Goal: Task Accomplishment & Management: Complete application form

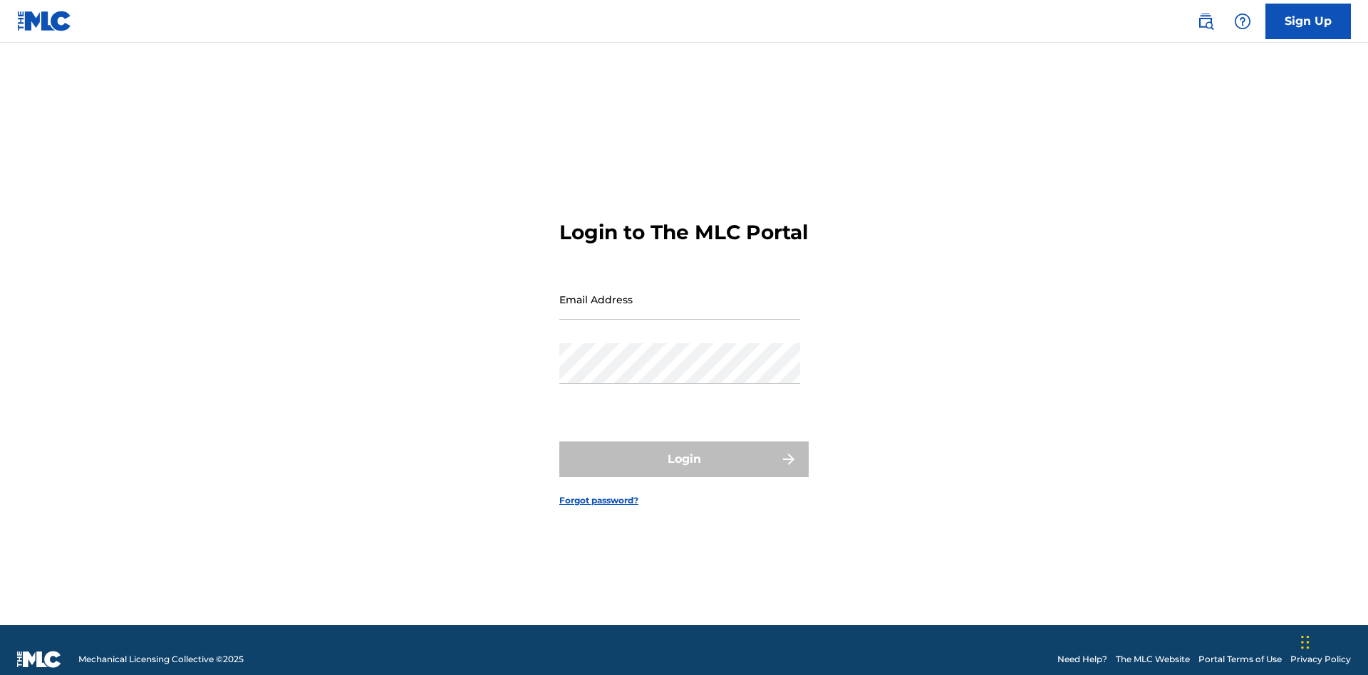
scroll to position [19, 0]
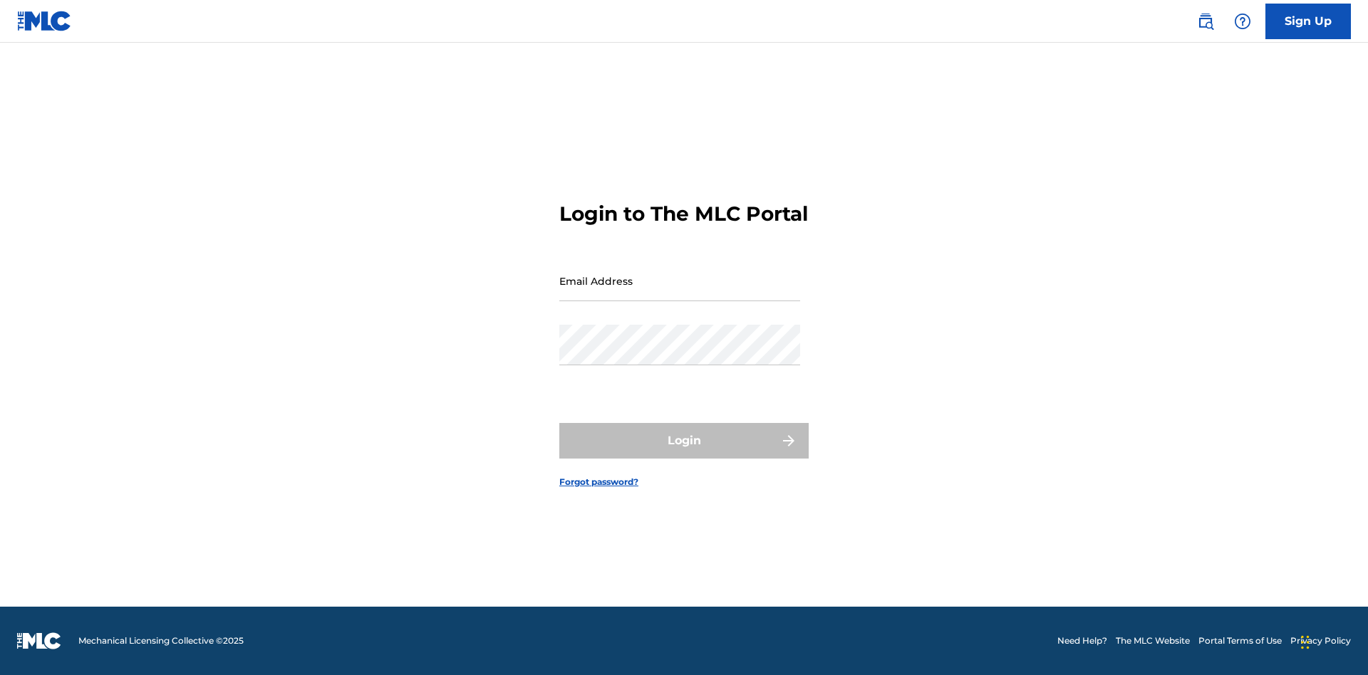
click at [680, 293] on input "Email Address" at bounding box center [679, 281] width 241 height 41
type input "[EMAIL_ADDRESS][DOMAIN_NAME]"
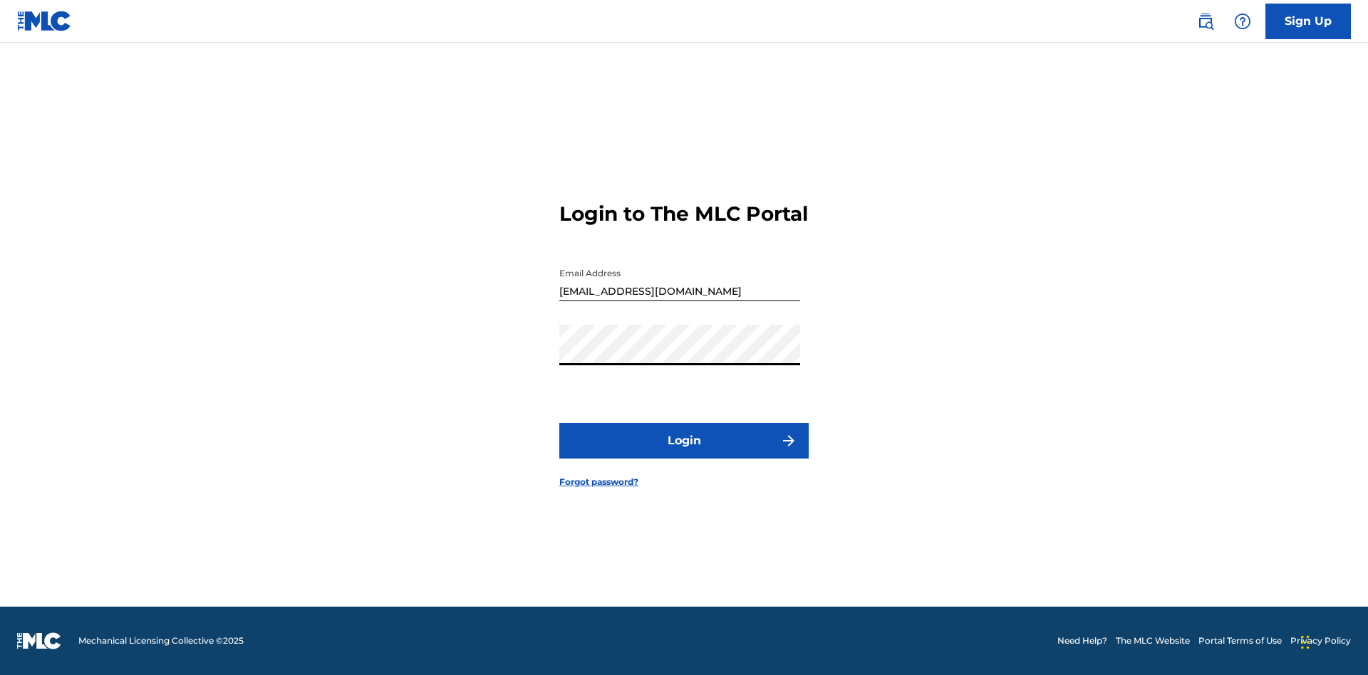
click at [684, 453] on button "Login" at bounding box center [683, 441] width 249 height 36
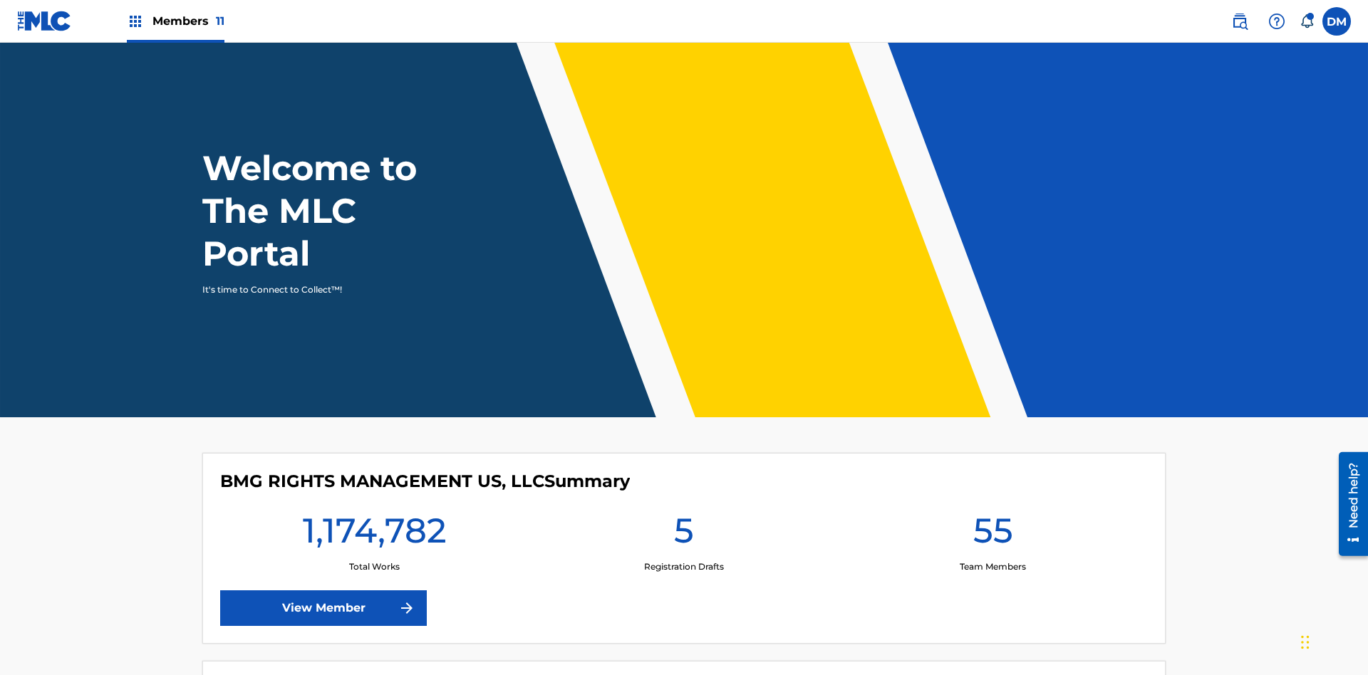
click at [175, 21] on span "Members 11" at bounding box center [188, 21] width 72 height 16
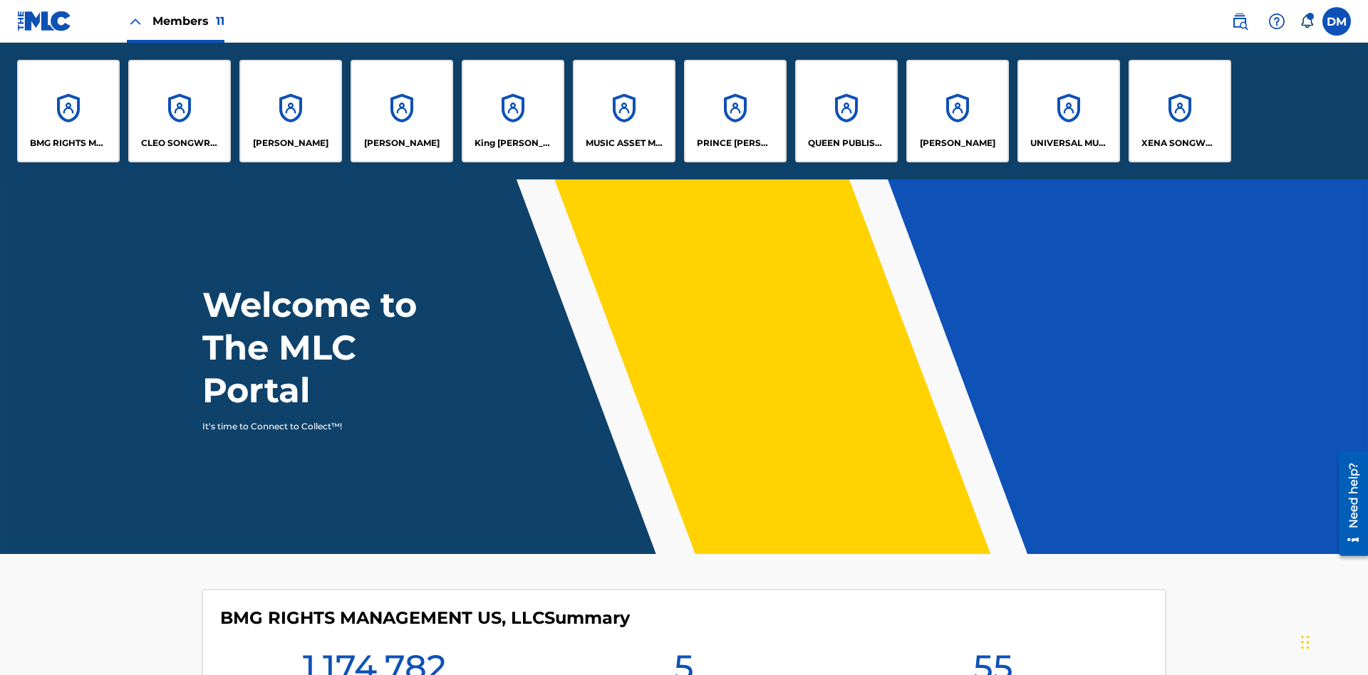
click at [1068, 143] on p "UNIVERSAL MUSIC PUB GROUP" at bounding box center [1069, 143] width 78 height 13
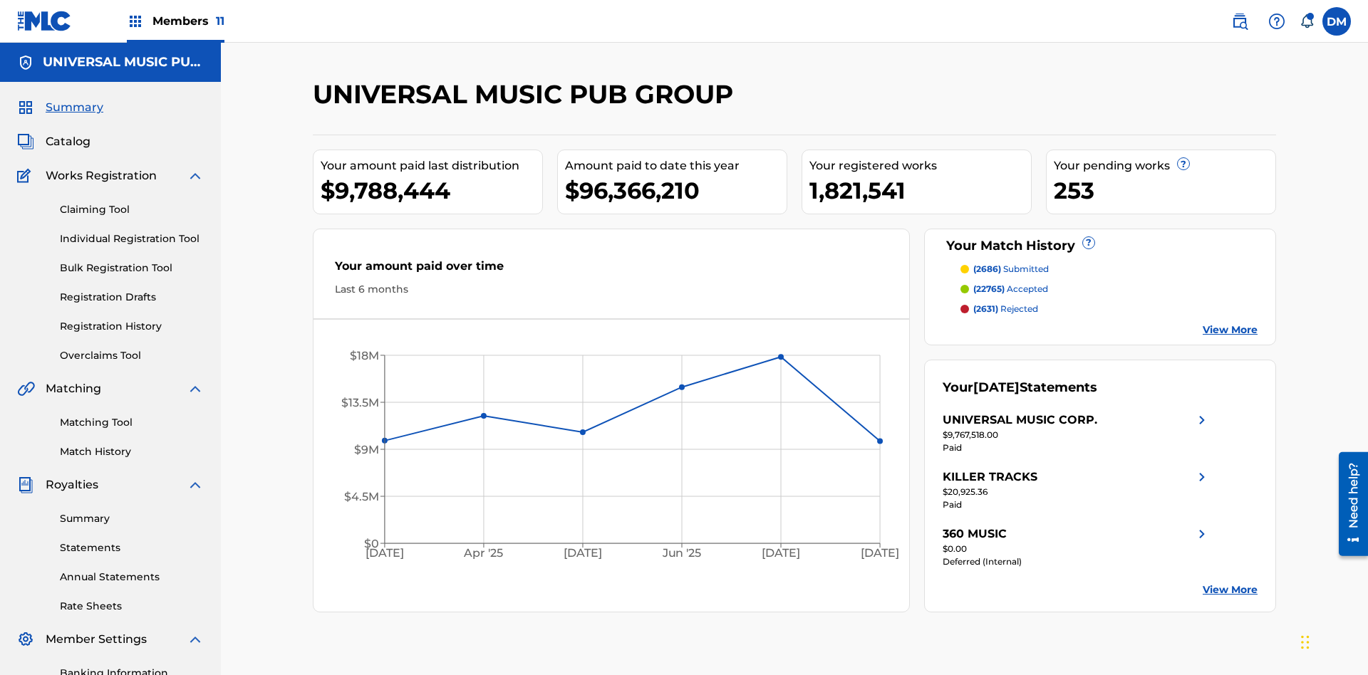
scroll to position [146, 0]
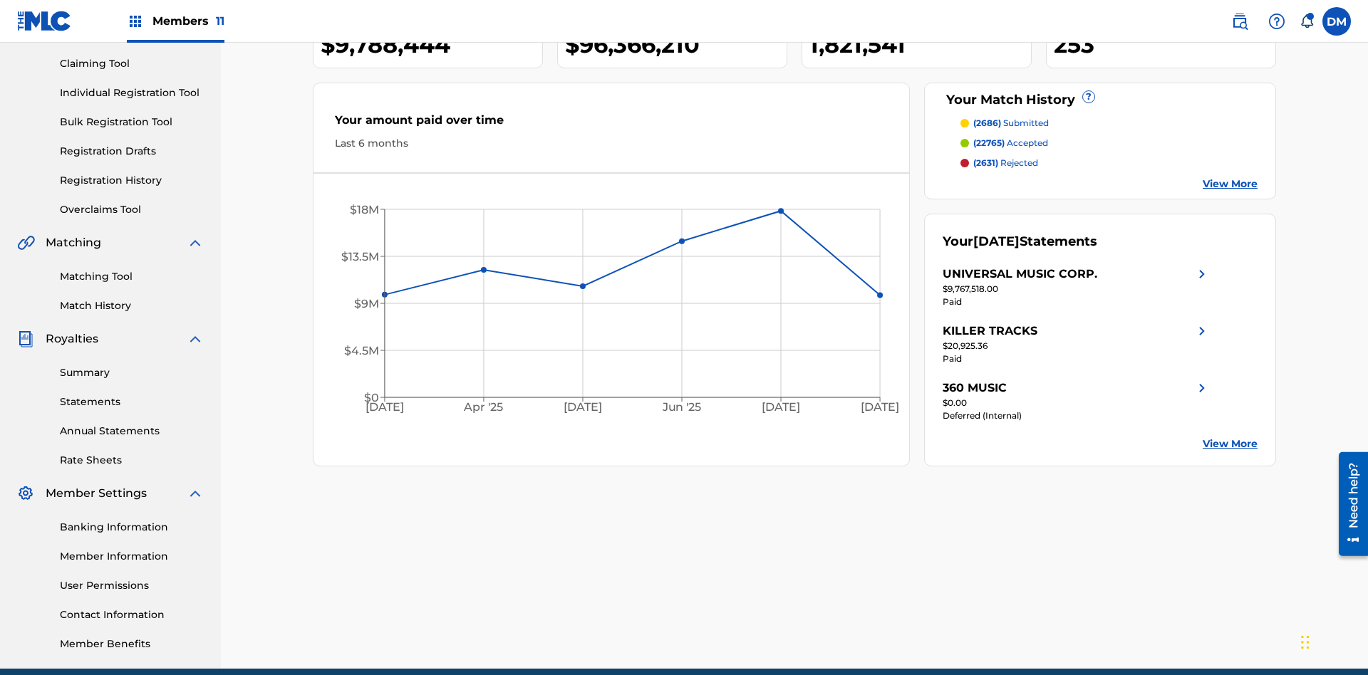
click at [132, 93] on link "Individual Registration Tool" at bounding box center [132, 92] width 144 height 15
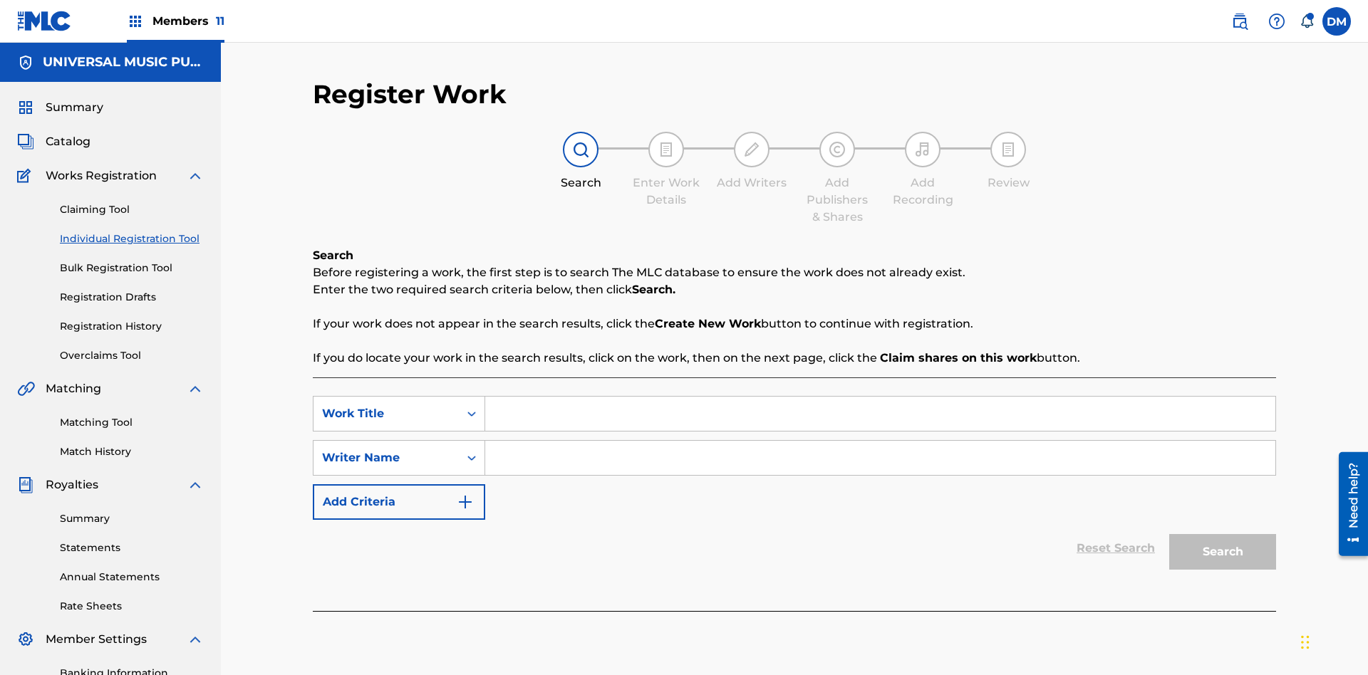
click at [880, 397] on input "Search Form" at bounding box center [880, 414] width 790 height 34
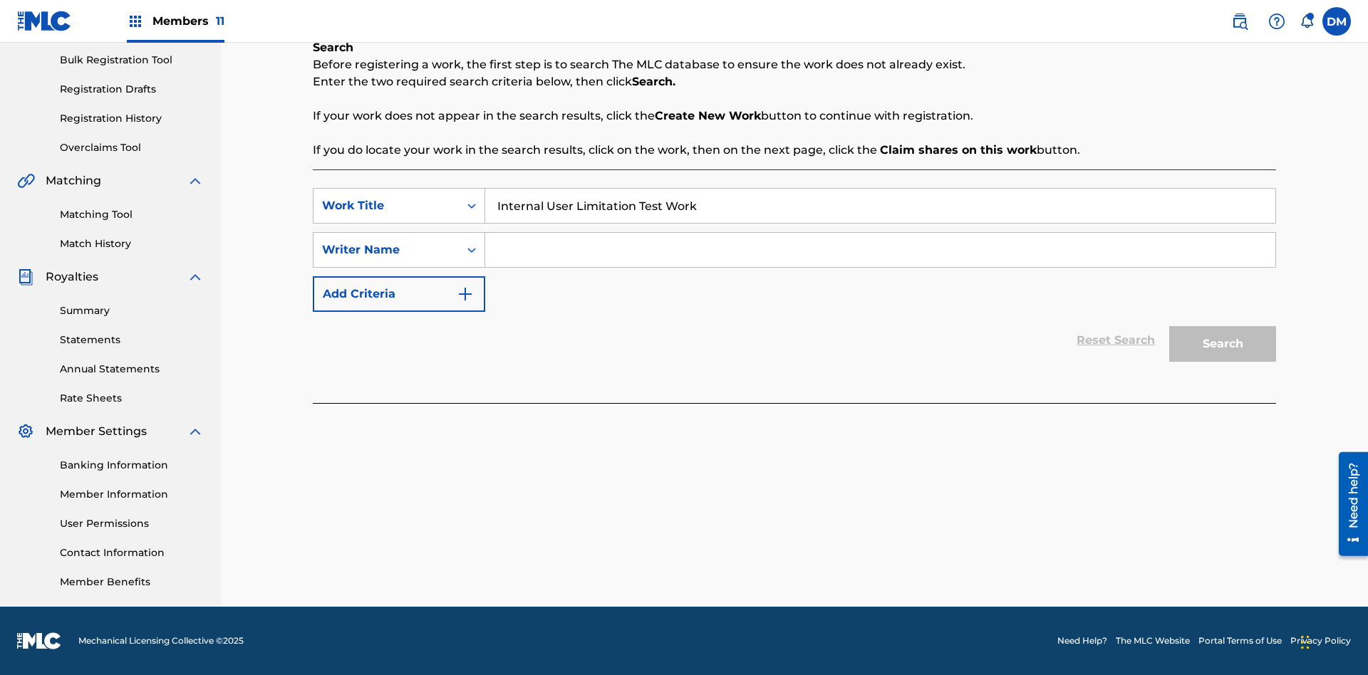
type input "Internal User Limitation Test Work"
click at [880, 250] on input "Search Form" at bounding box center [880, 250] width 790 height 34
type input "Test"
click at [1222, 344] on button "Search" at bounding box center [1222, 344] width 107 height 36
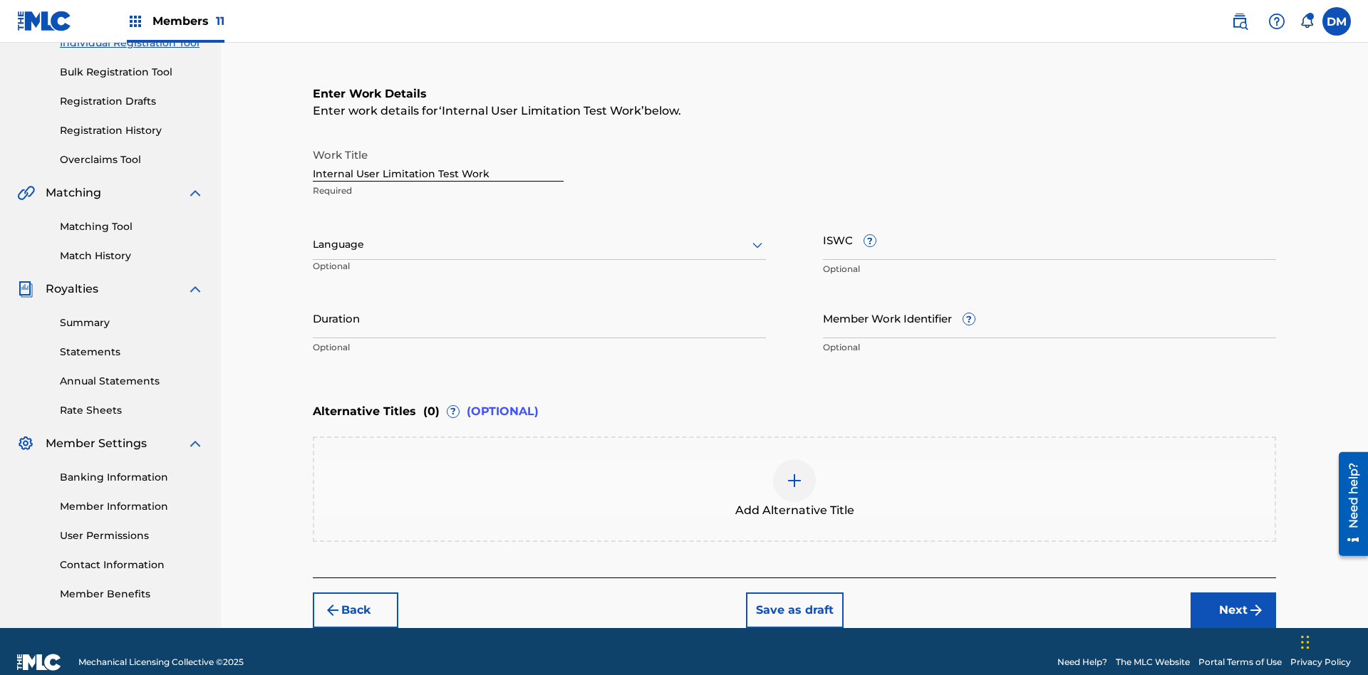
click at [438, 141] on input "Internal User Limitation Test Work" at bounding box center [438, 161] width 251 height 41
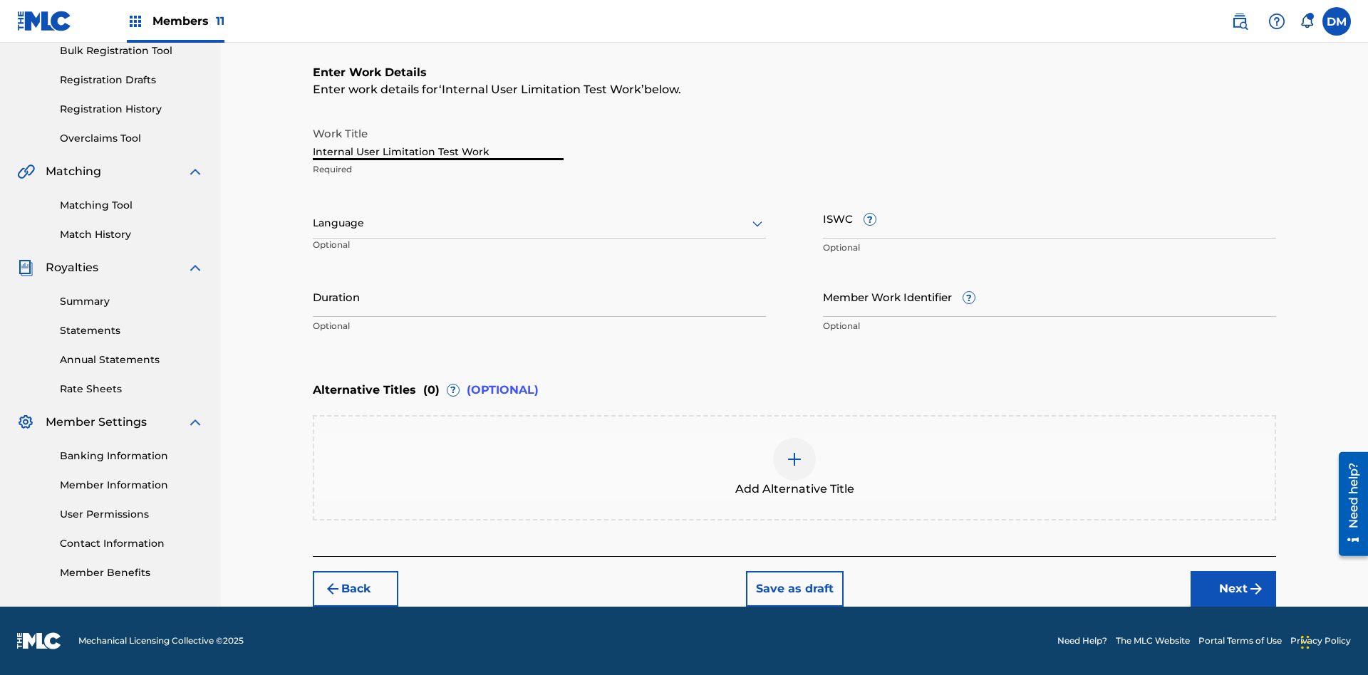
type input "Internal User Limitation Test Work"
click at [794, 588] on button "Save as draft" at bounding box center [795, 589] width 98 height 36
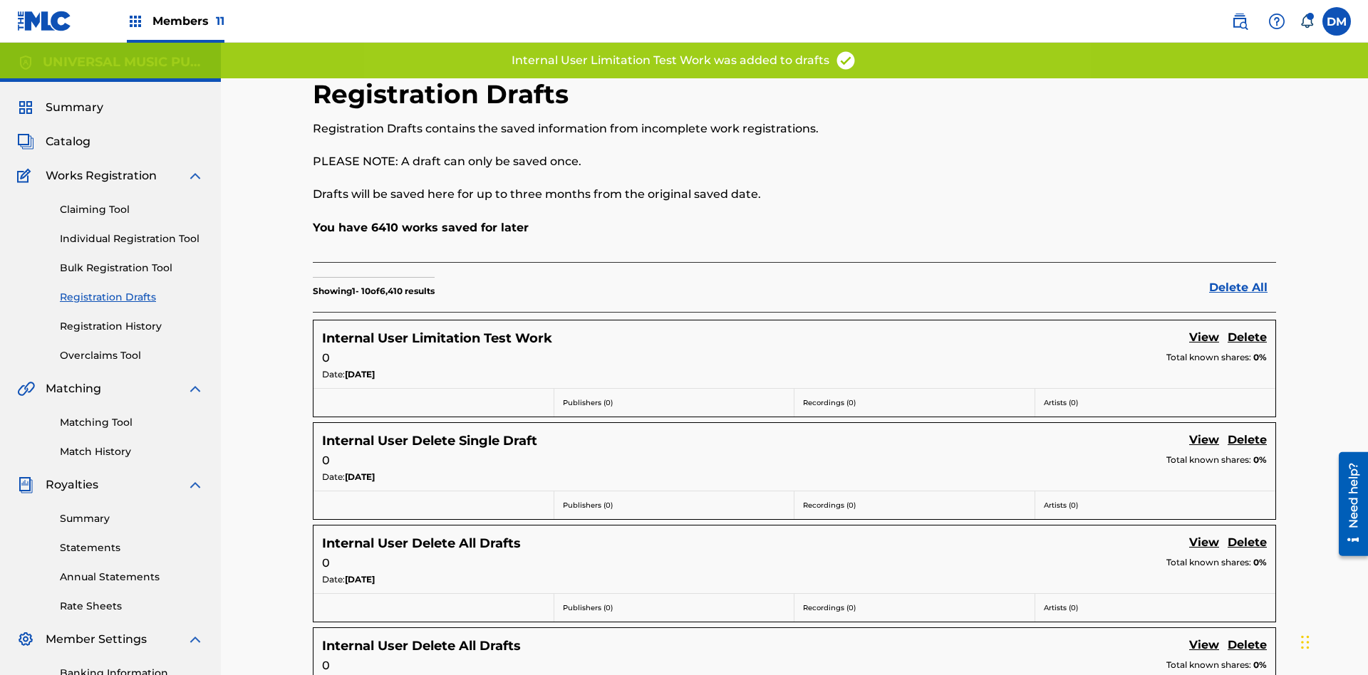
click at [1336, 21] on label at bounding box center [1336, 21] width 28 height 28
click at [1336, 21] on input "[PERSON_NAME] [PERSON_NAME] [PERSON_NAME][EMAIL_ADDRESS][DOMAIN_NAME] Notificat…" at bounding box center [1336, 21] width 0 height 0
click at [1198, 202] on p "Log out" at bounding box center [1198, 201] width 33 height 13
click at [1336, 21] on input "[PERSON_NAME] [PERSON_NAME] [PERSON_NAME][EMAIL_ADDRESS][DOMAIN_NAME] Notificat…" at bounding box center [1336, 21] width 0 height 0
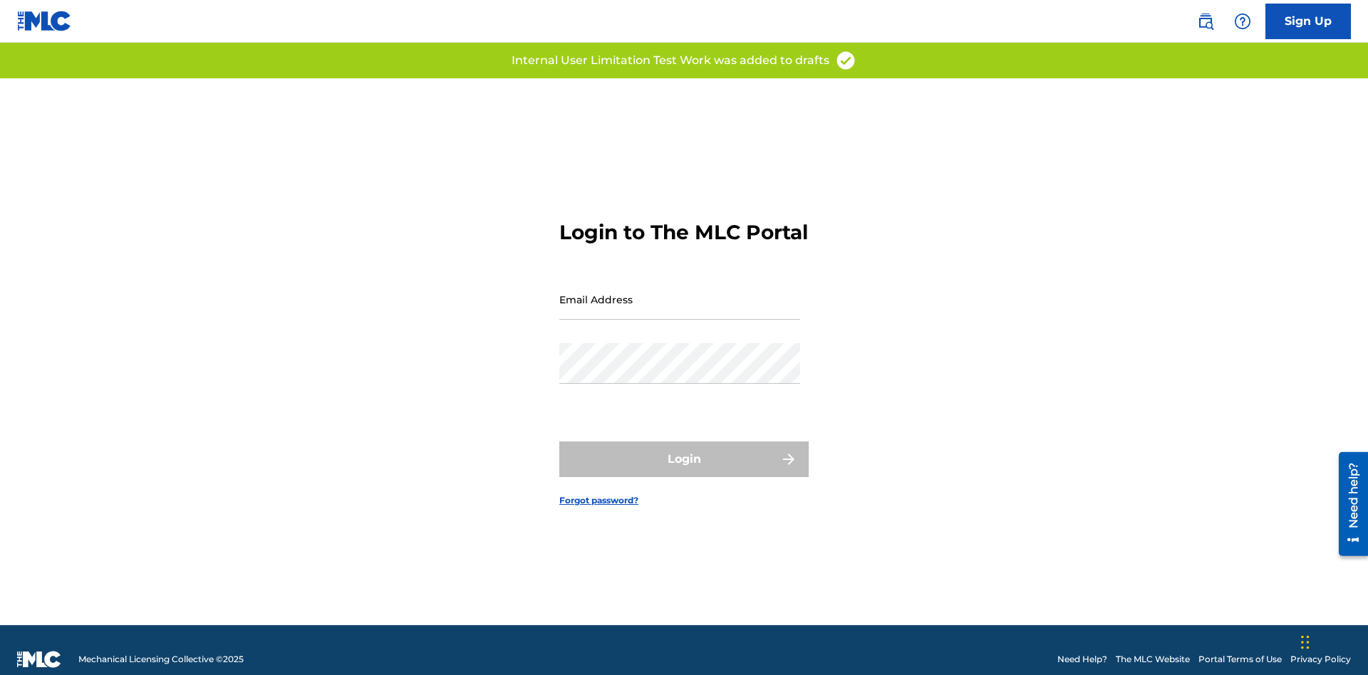
scroll to position [19, 0]
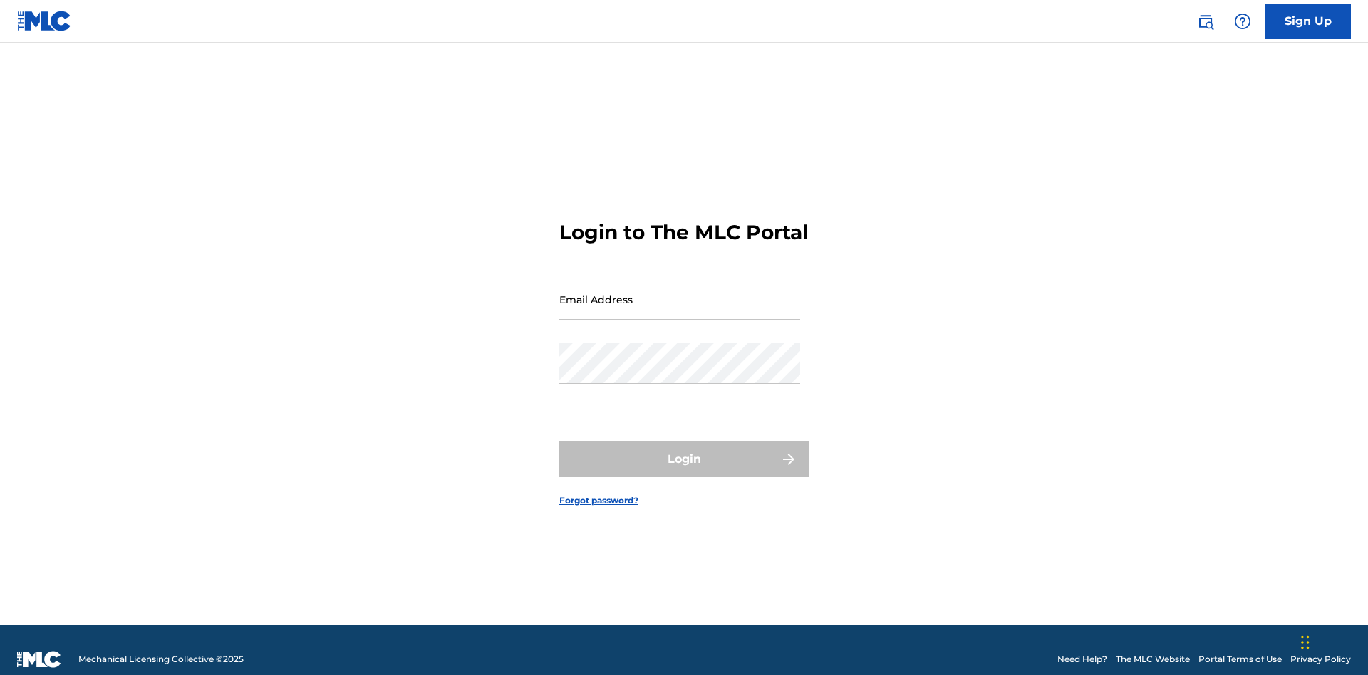
click at [680, 293] on input "Email Address" at bounding box center [679, 299] width 241 height 41
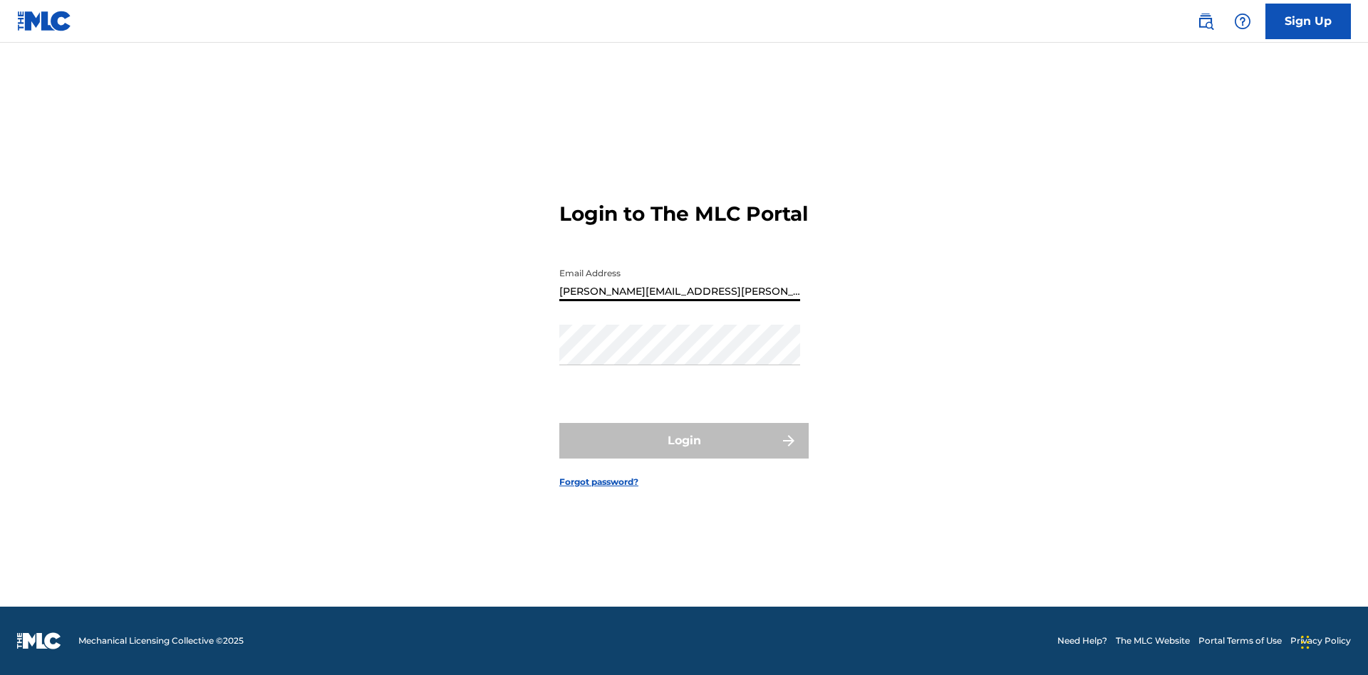
type input "Krystal.Ribble@themlc.com"
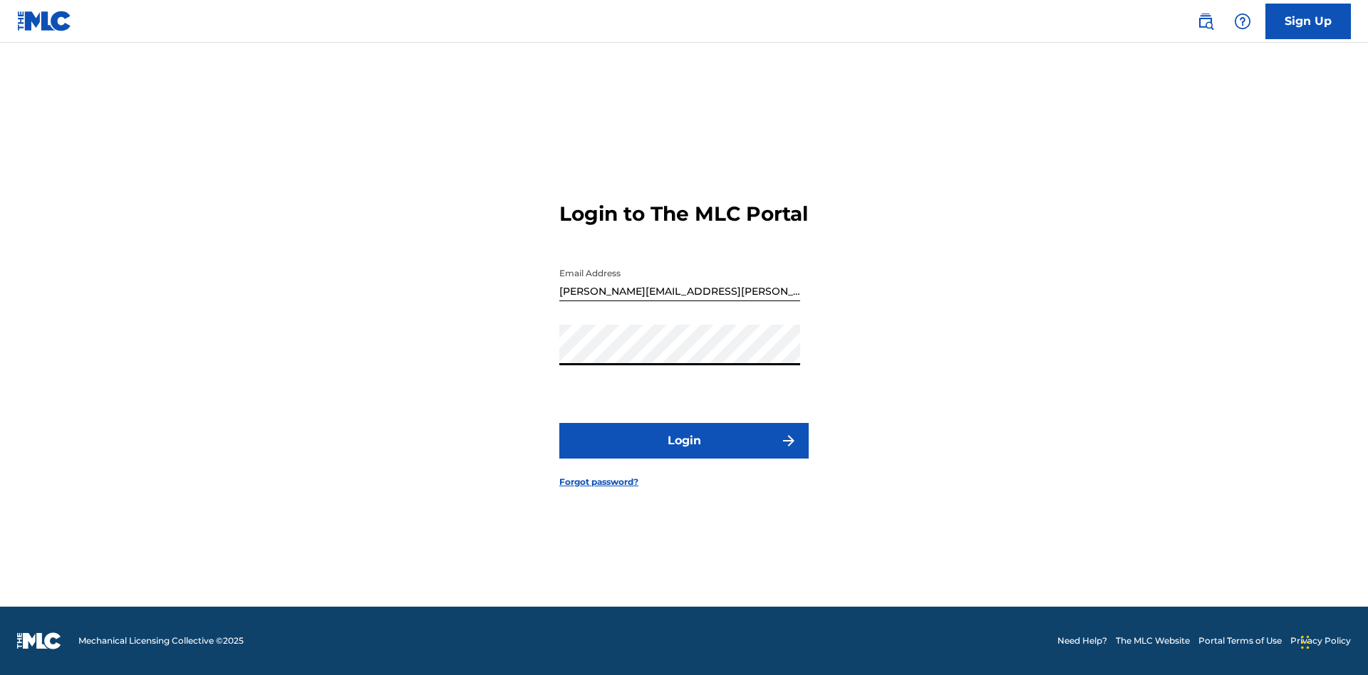
click at [684, 453] on button "Login" at bounding box center [683, 441] width 249 height 36
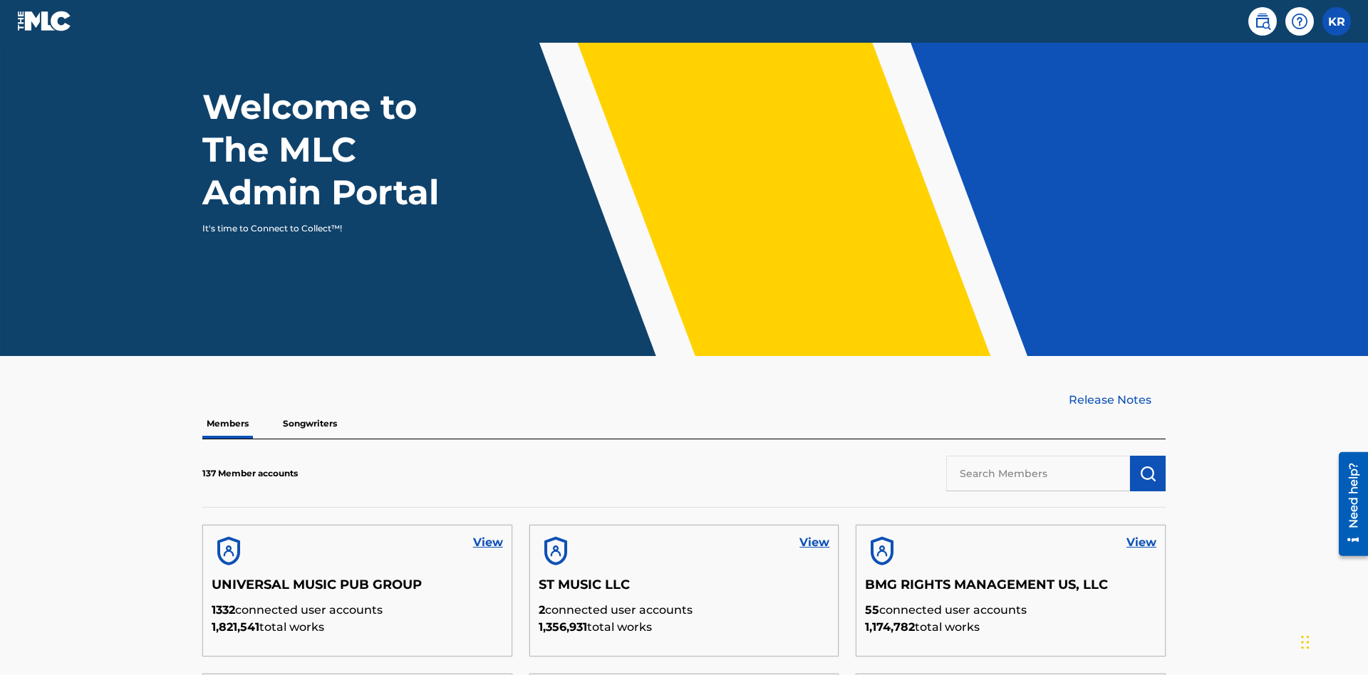
scroll to position [431, 0]
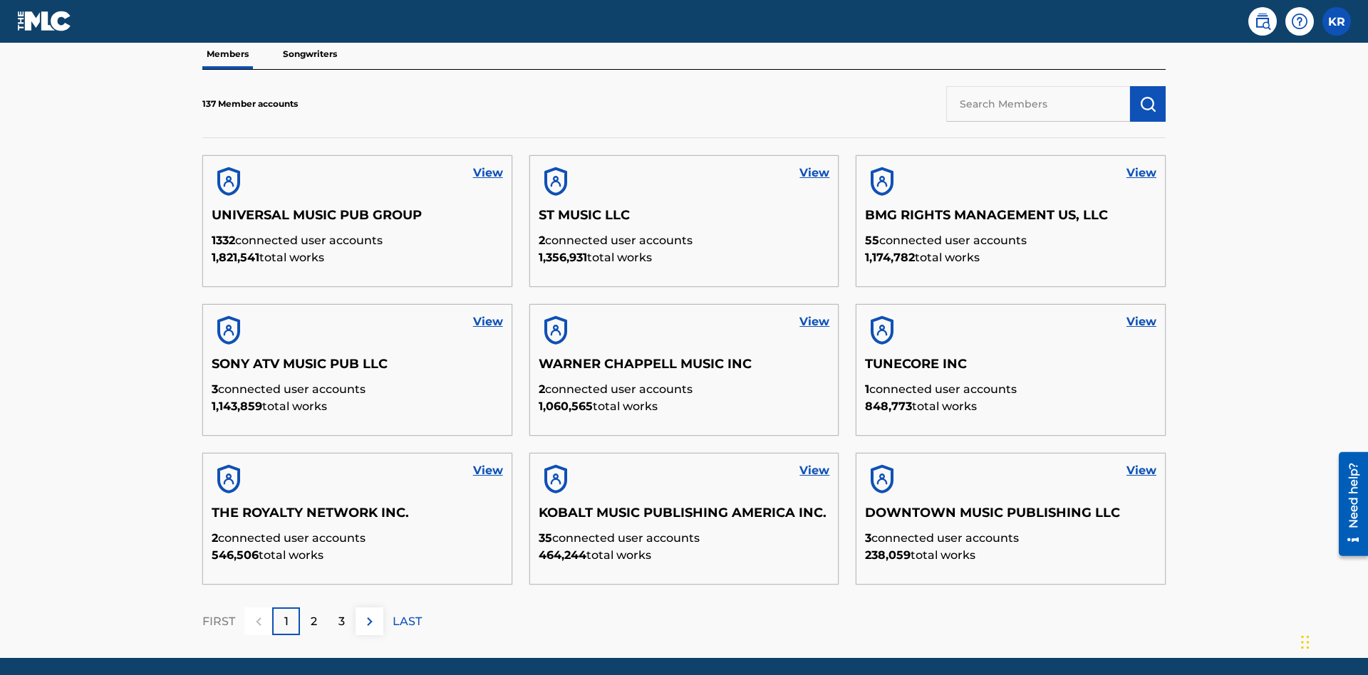
click at [1038, 103] on input "text" at bounding box center [1038, 104] width 184 height 36
type input "UNIVERSAL MUSIC PUB GROUP"
click at [1148, 95] on img "submit" at bounding box center [1147, 103] width 17 height 17
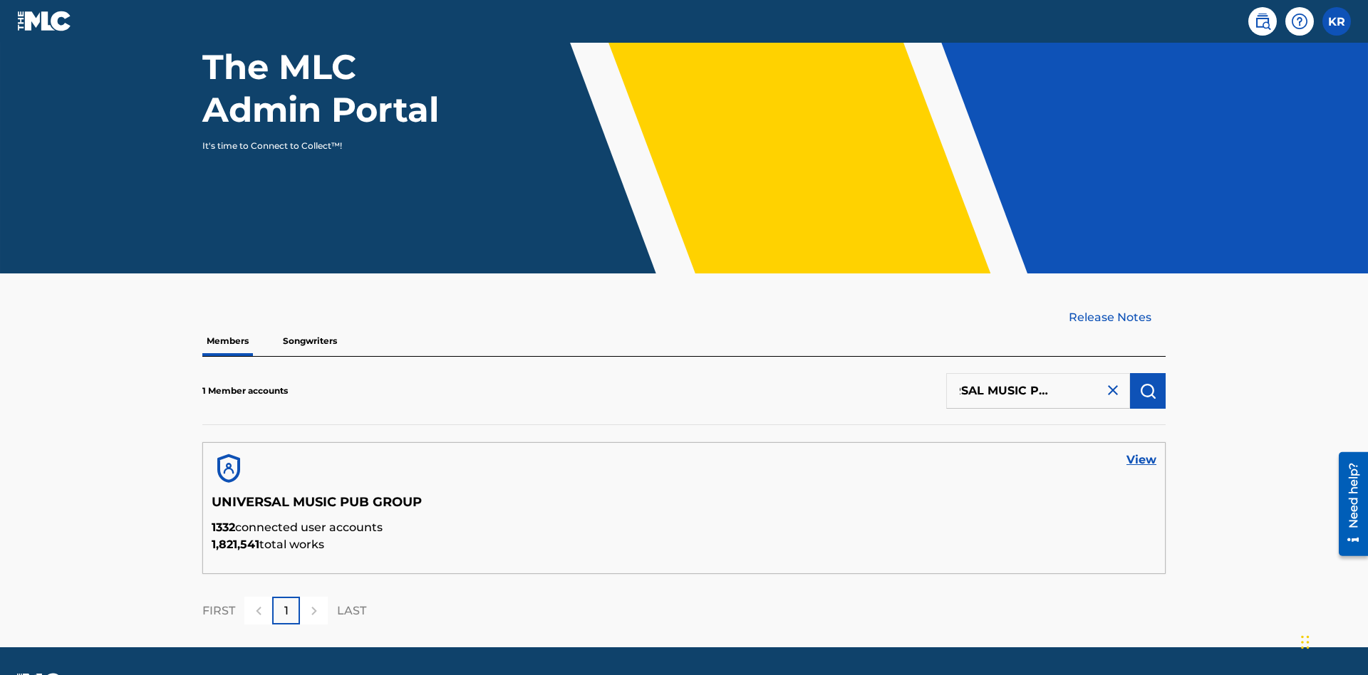
click at [1141, 452] on link "View" at bounding box center [1141, 460] width 30 height 17
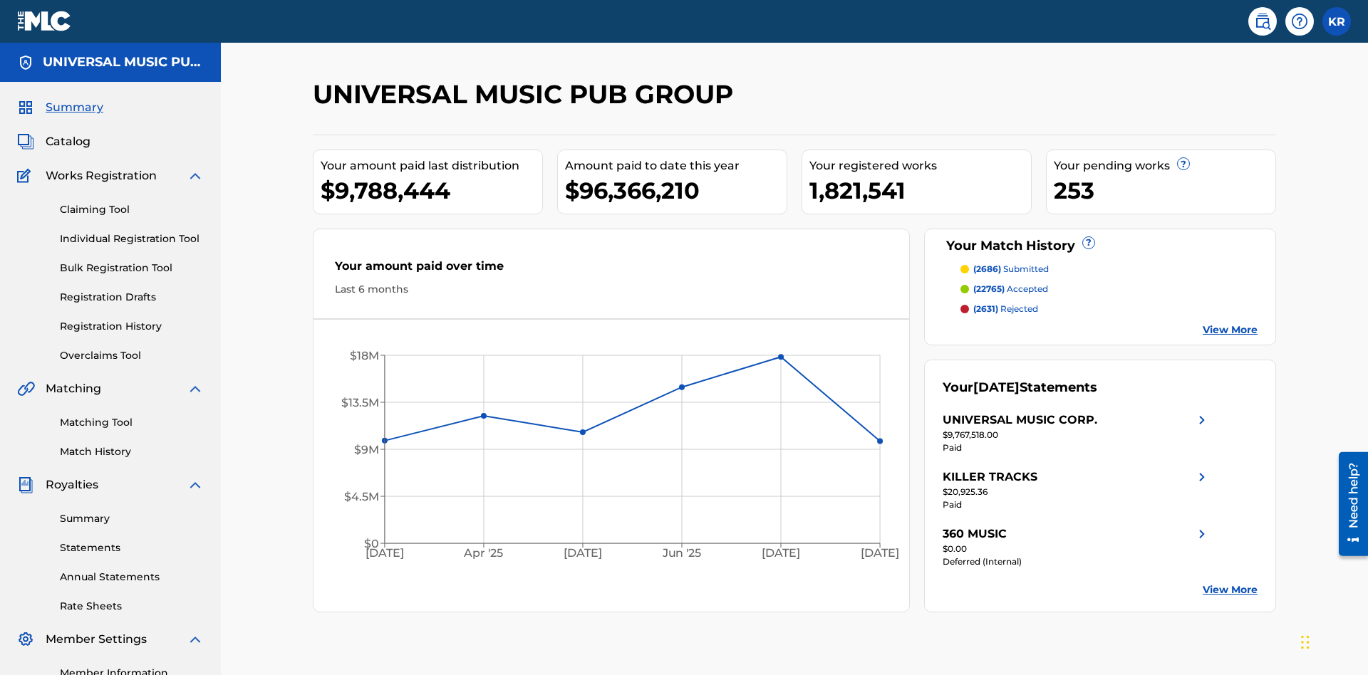
click at [132, 290] on link "Registration Drafts" at bounding box center [132, 297] width 144 height 15
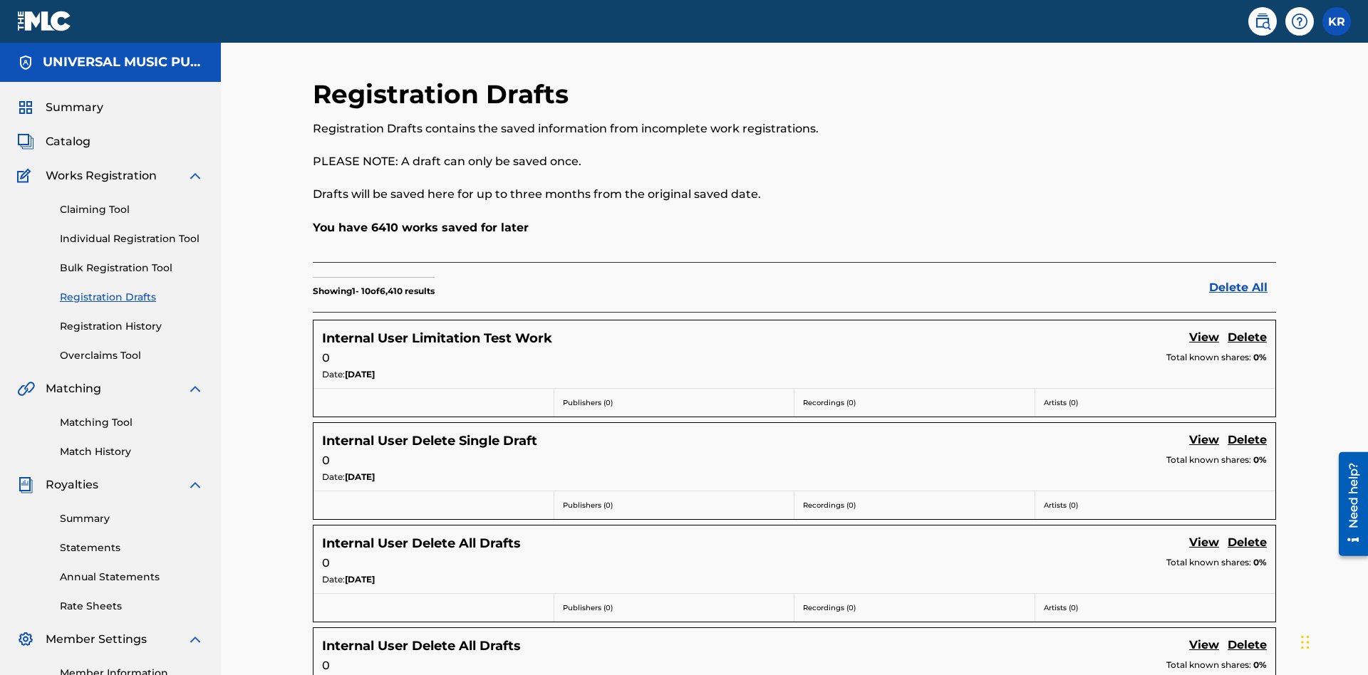
click at [1204, 329] on link "View" at bounding box center [1204, 338] width 30 height 19
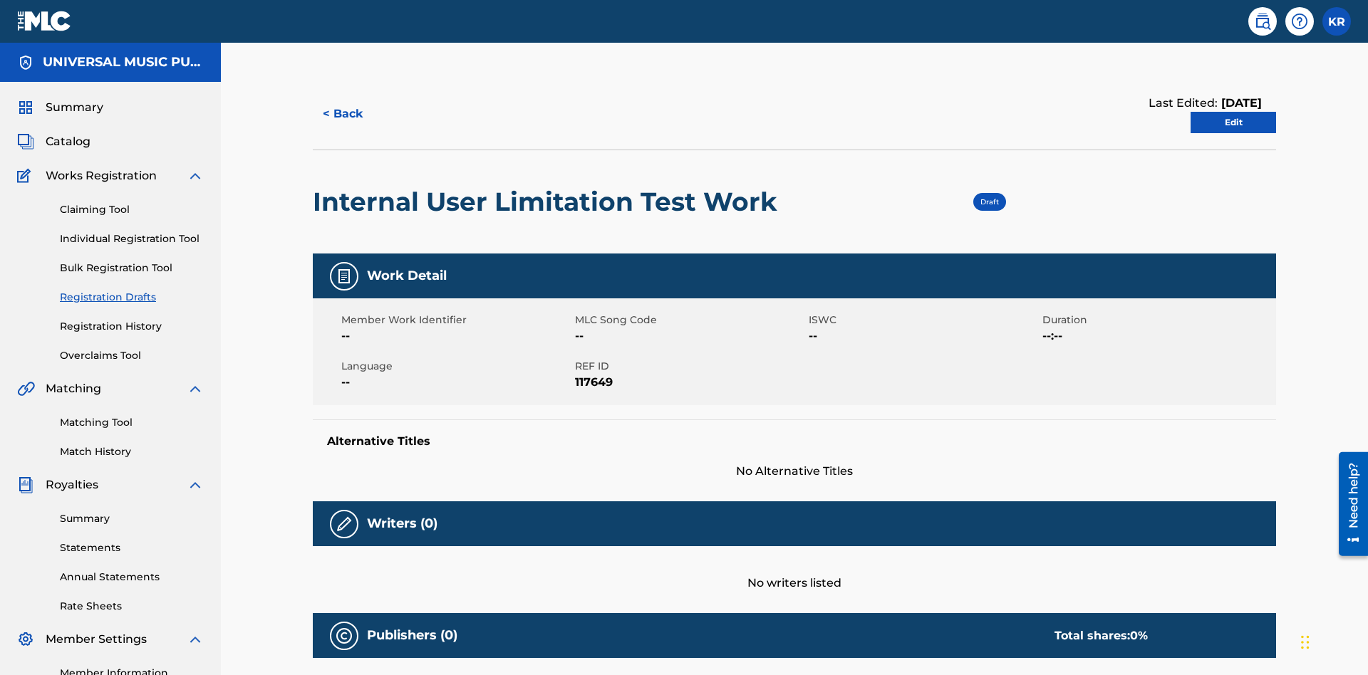
click at [1233, 112] on link "Edit" at bounding box center [1232, 122] width 85 height 21
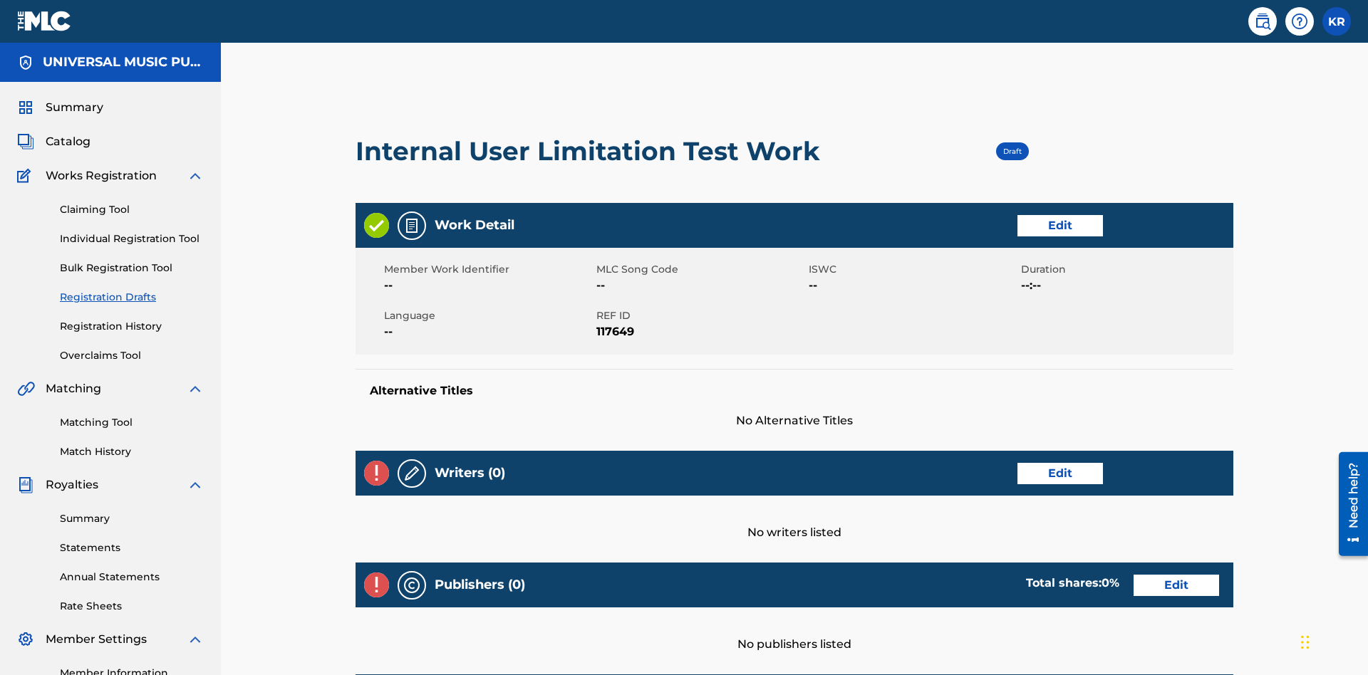
click at [1017, 215] on link "Edit" at bounding box center [1059, 225] width 85 height 21
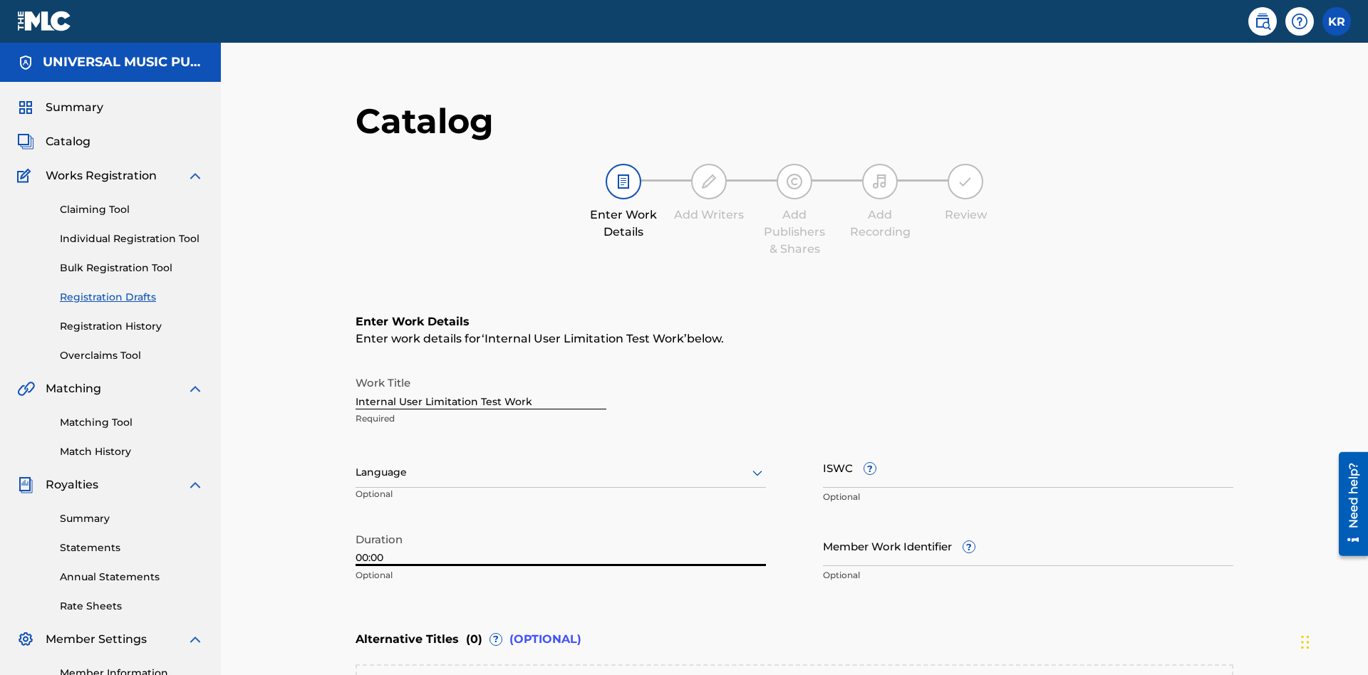
type input "00:00"
click at [749, 464] on icon at bounding box center [757, 472] width 17 height 17
click at [823, 526] on input "Member Work Identifier ?" at bounding box center [1028, 546] width 410 height 41
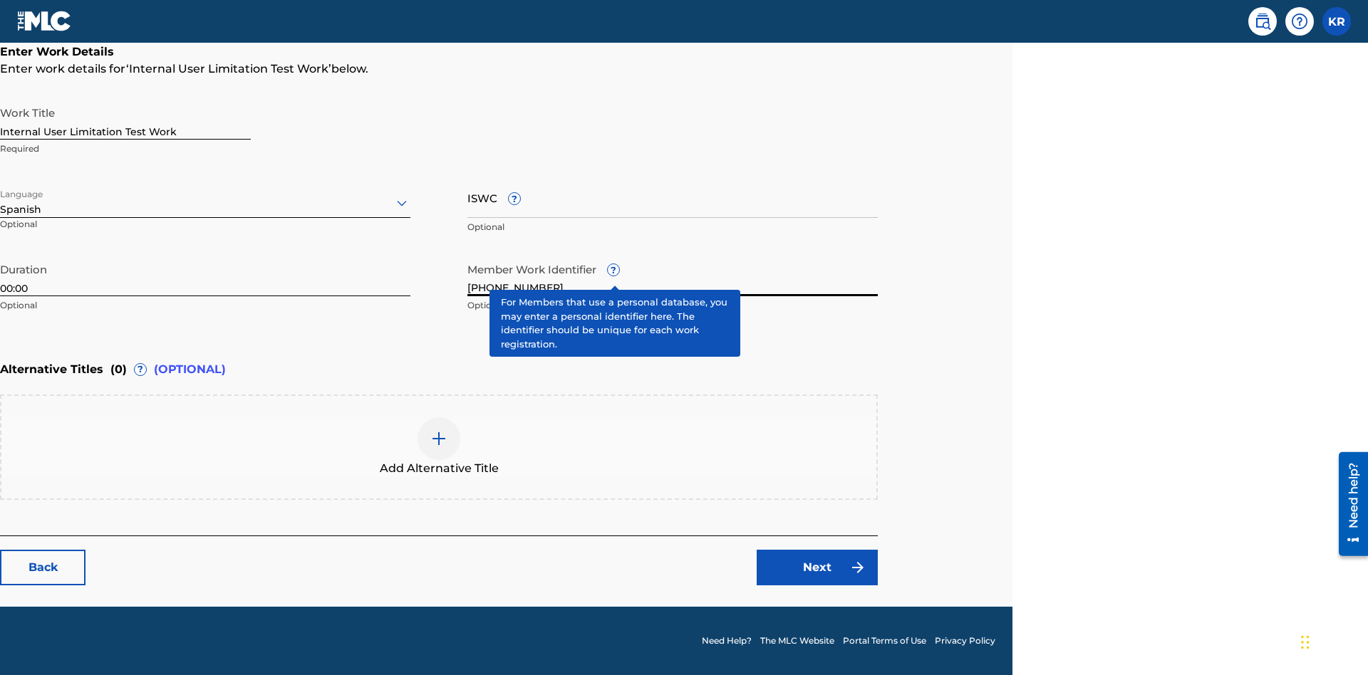
type input "2025.08.26.04"
click at [672, 197] on input "ISWC ?" at bounding box center [672, 197] width 410 height 41
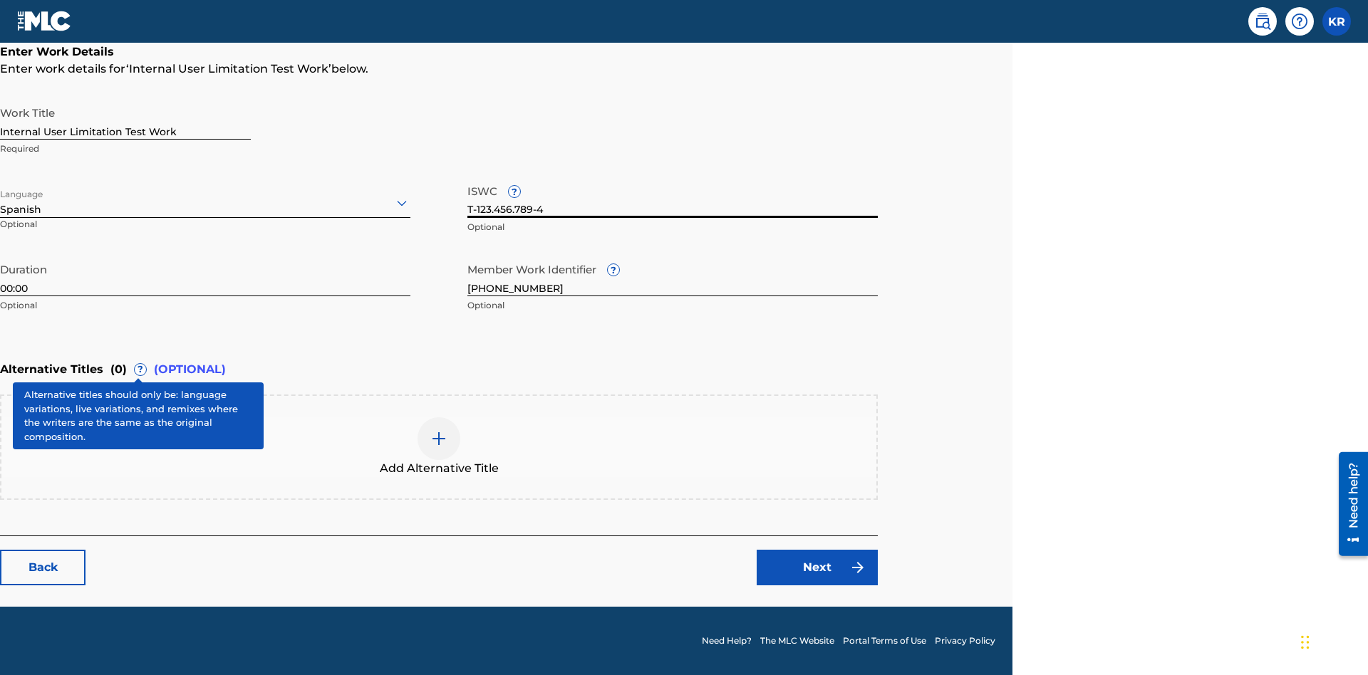
type input "T-123.456.789-4"
click at [439, 447] on img at bounding box center [438, 438] width 17 height 17
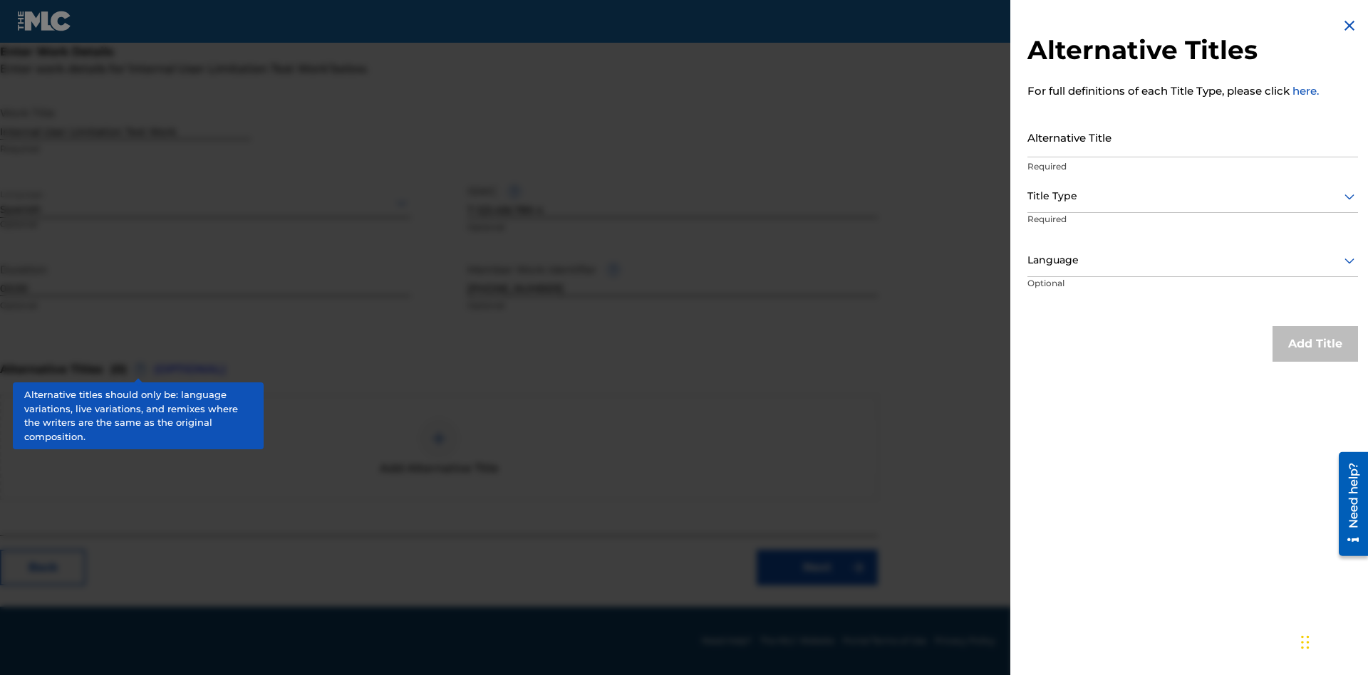
click at [1192, 137] on input "Alternative Title" at bounding box center [1192, 137] width 331 height 41
type input "Alt Title"
click at [1192, 196] on div at bounding box center [1192, 196] width 331 height 18
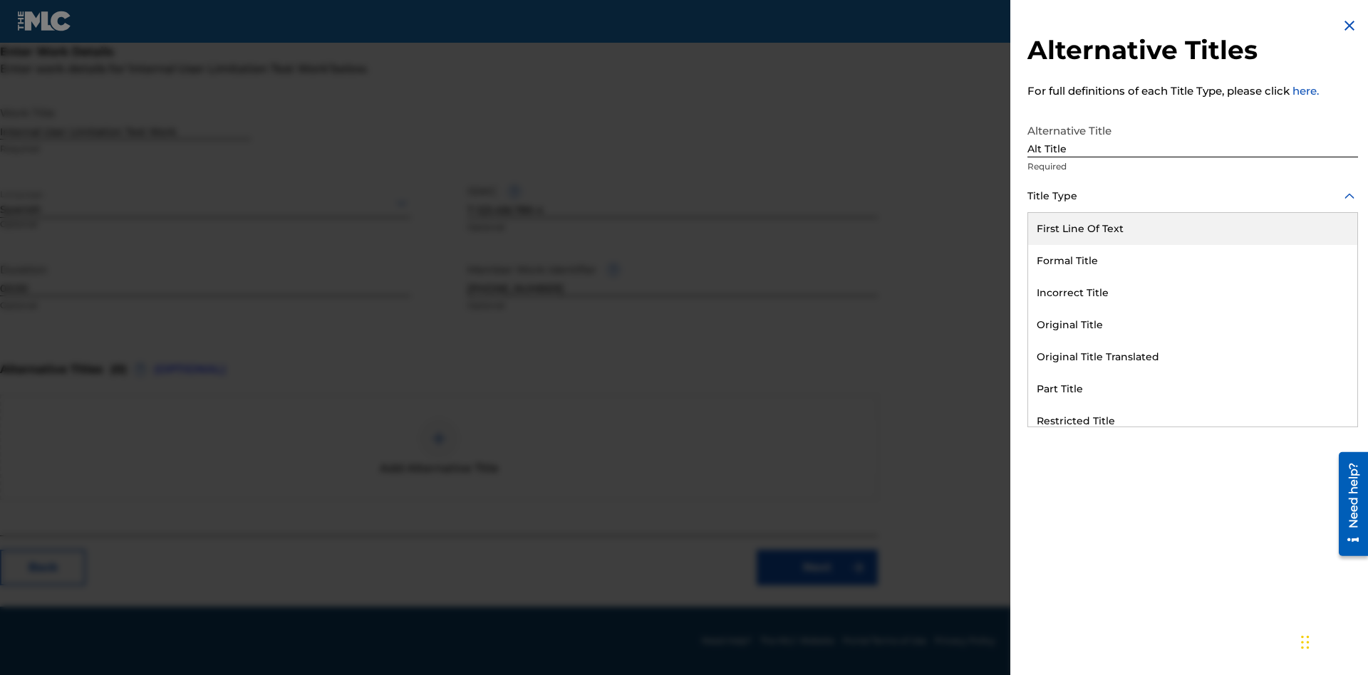
click at [1192, 325] on div "Original Title" at bounding box center [1192, 325] width 329 height 32
click at [1192, 260] on div at bounding box center [1192, 260] width 331 height 18
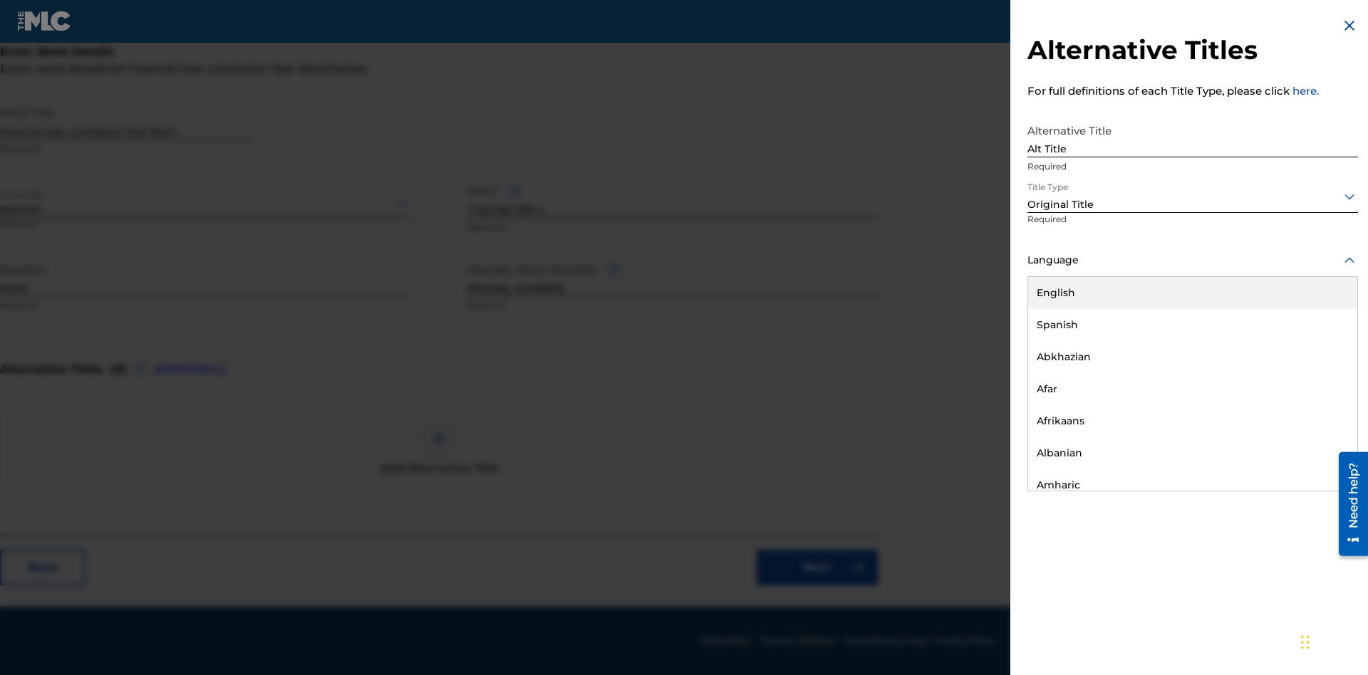
click at [1315, 343] on button "Add Title" at bounding box center [1314, 344] width 85 height 36
click at [439, 447] on div at bounding box center [438, 438] width 43 height 43
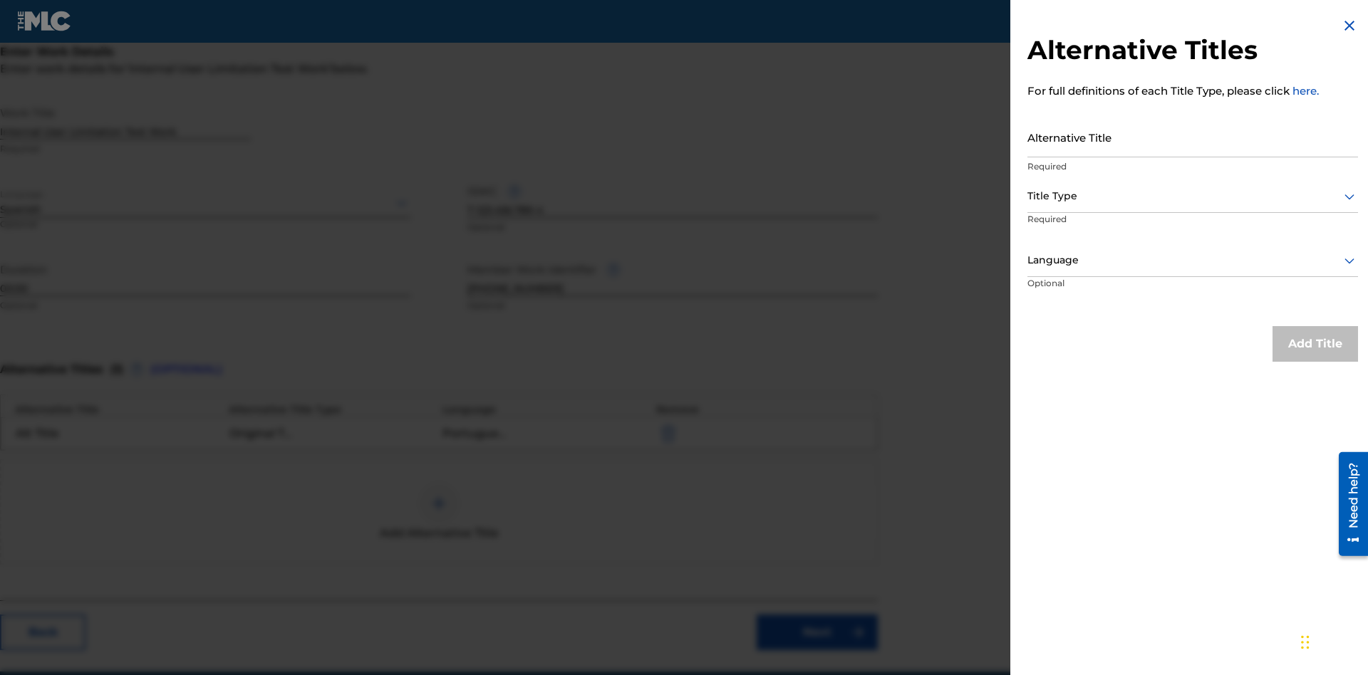
click at [1192, 137] on input "Alternative Title" at bounding box center [1192, 137] width 331 height 41
type input "New Title"
click at [1192, 196] on div at bounding box center [1192, 196] width 331 height 18
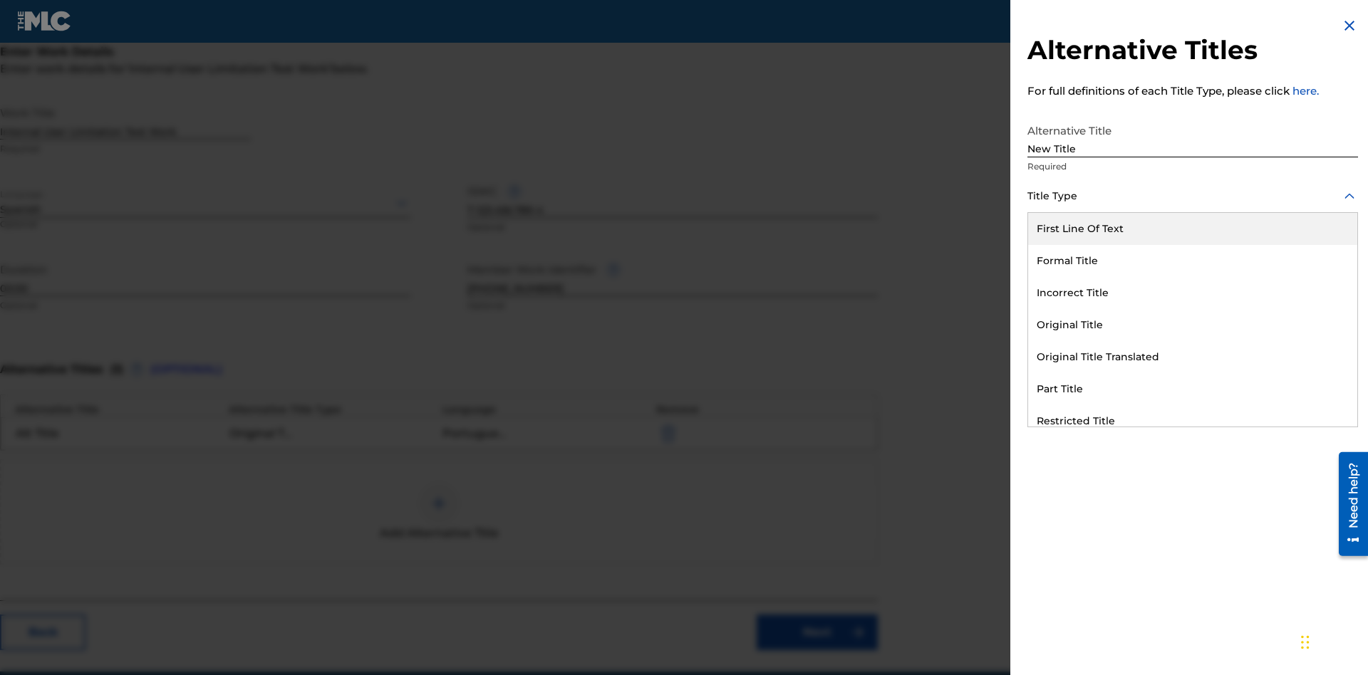
click at [1192, 293] on div "Incorrect Title" at bounding box center [1192, 293] width 329 height 32
click at [1192, 260] on div at bounding box center [1192, 260] width 331 height 18
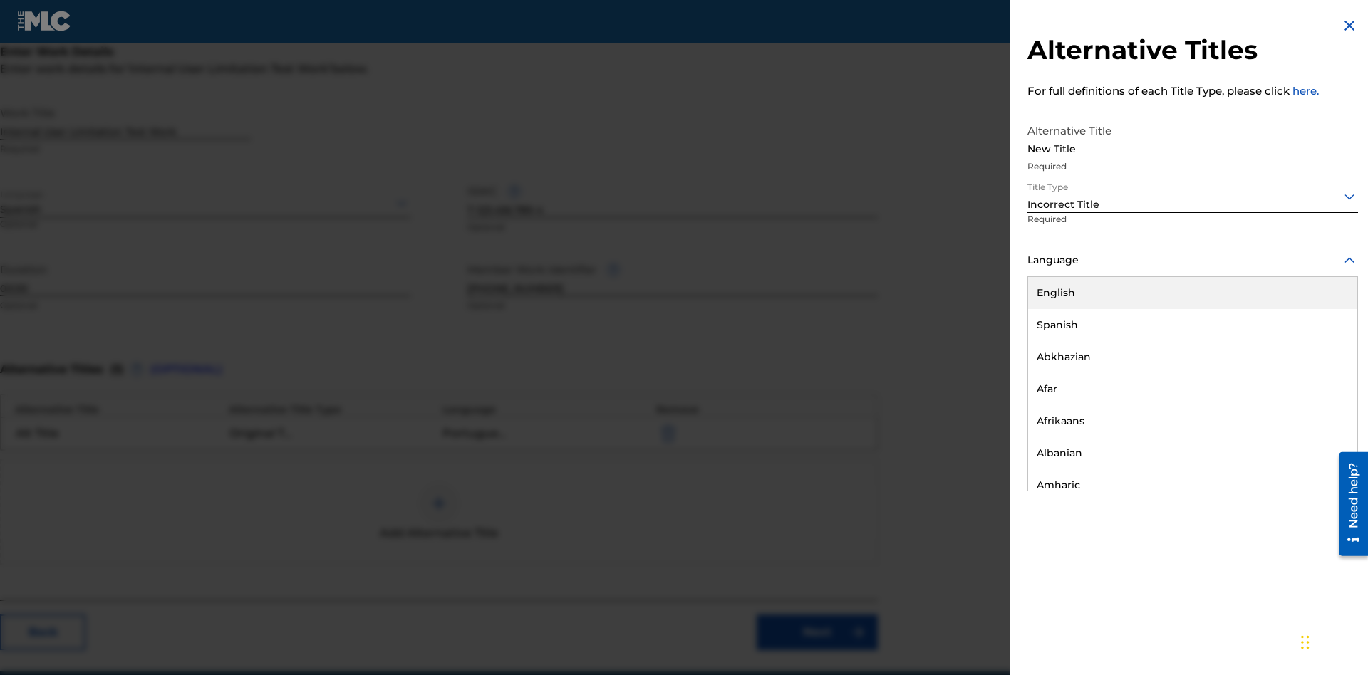
click at [1192, 293] on div "English" at bounding box center [1192, 293] width 329 height 32
click at [1315, 343] on button "Add Title" at bounding box center [1314, 344] width 85 height 36
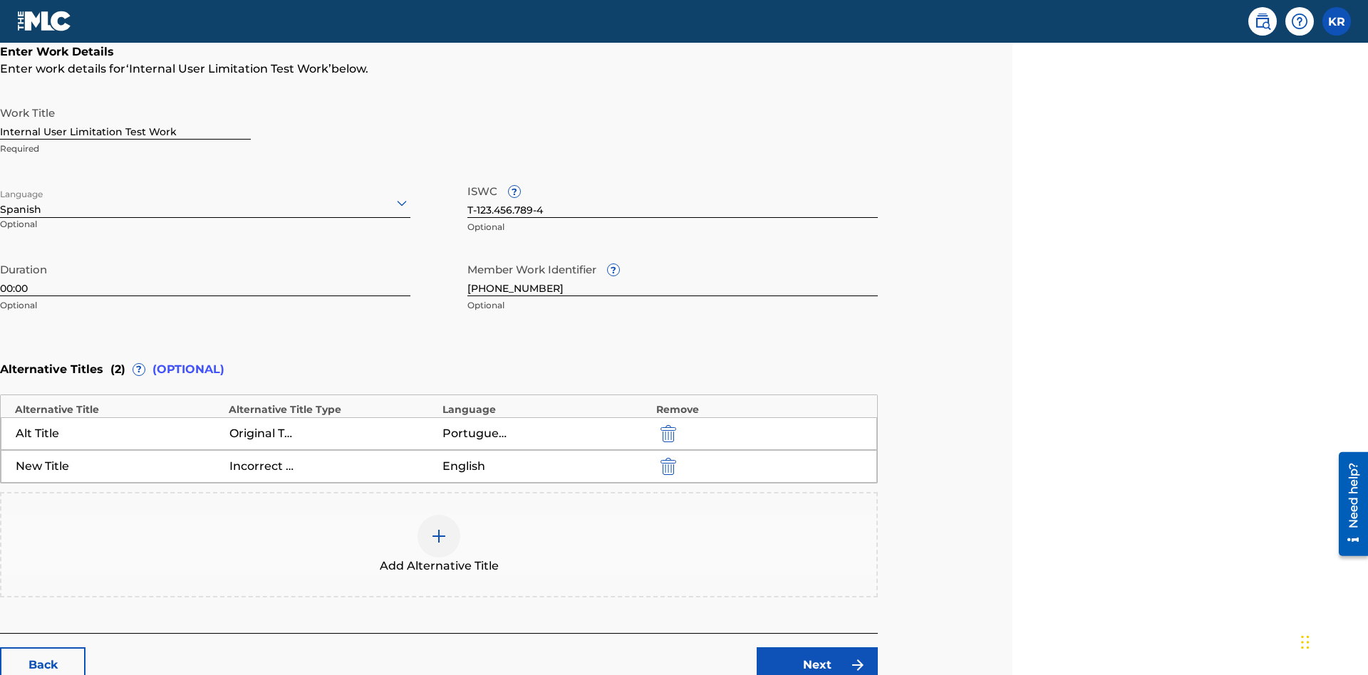
click at [666, 458] on img "submit" at bounding box center [668, 466] width 16 height 17
click at [439, 515] on div at bounding box center [438, 536] width 43 height 43
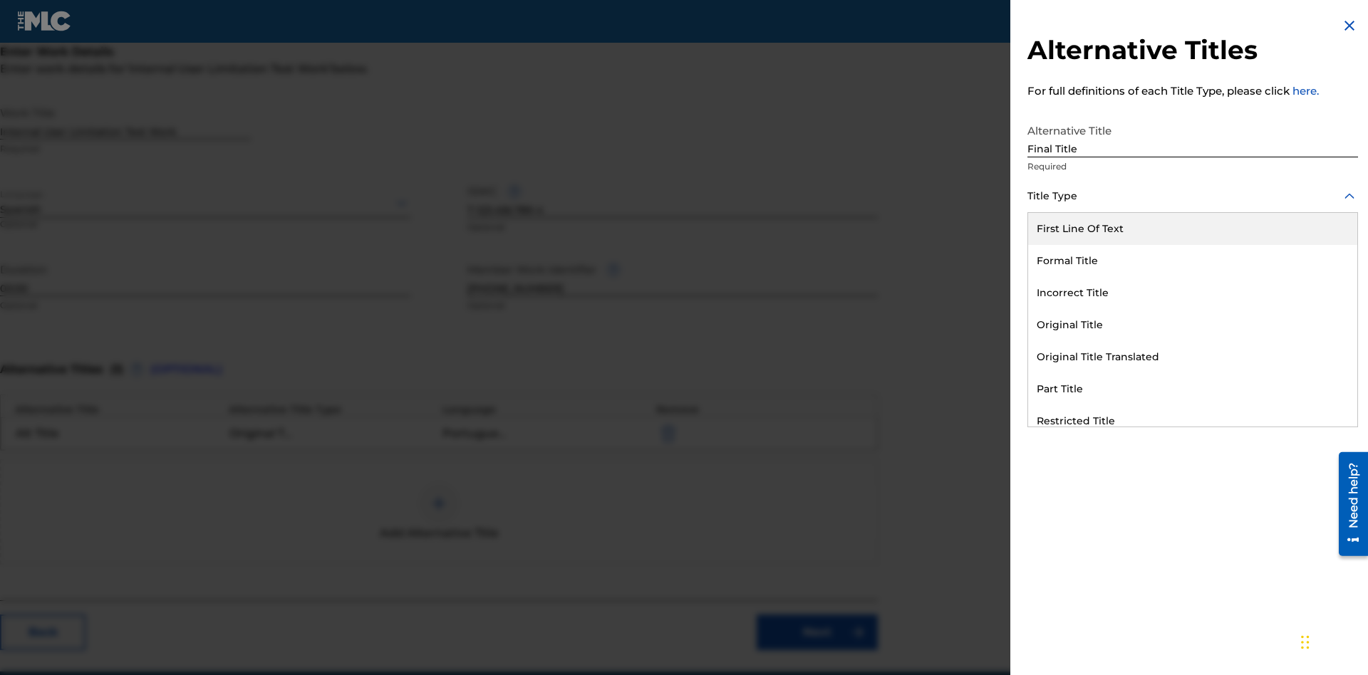
click at [1192, 389] on div "Part Title" at bounding box center [1192, 389] width 329 height 32
click at [1192, 260] on div at bounding box center [1192, 260] width 331 height 18
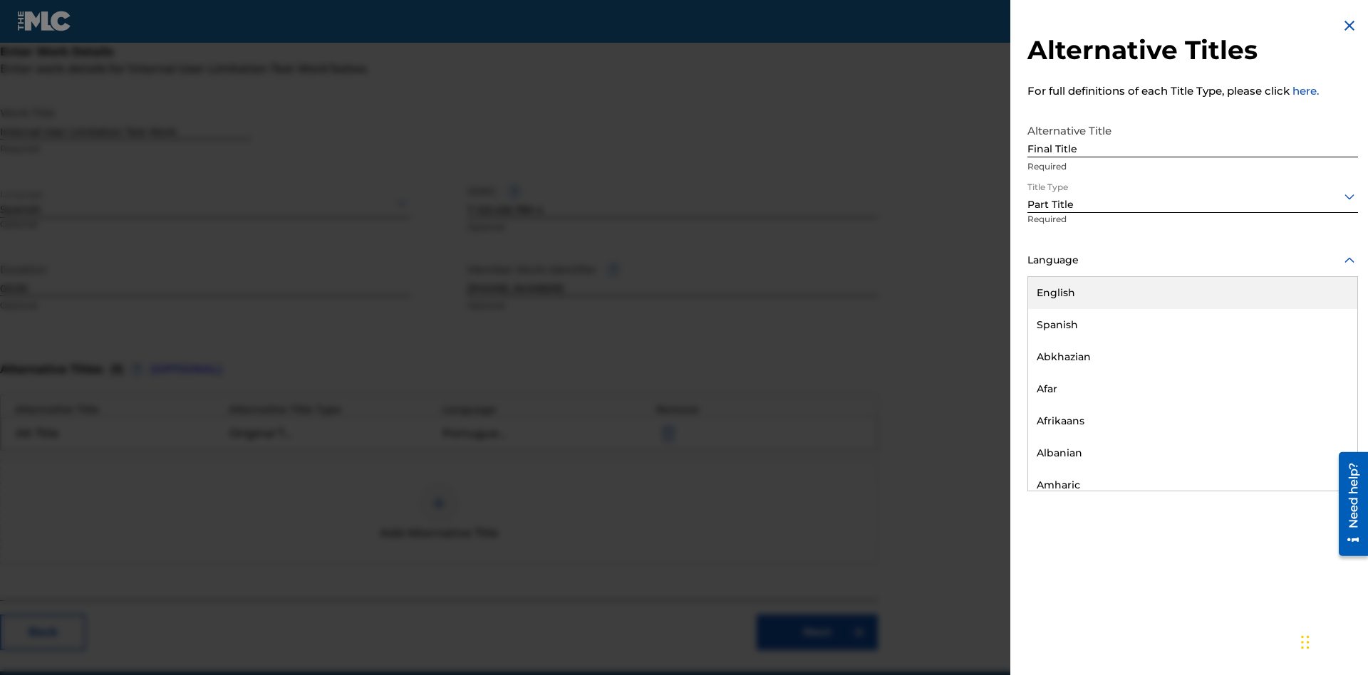
click at [1315, 343] on button "Add Title" at bounding box center [1314, 344] width 85 height 36
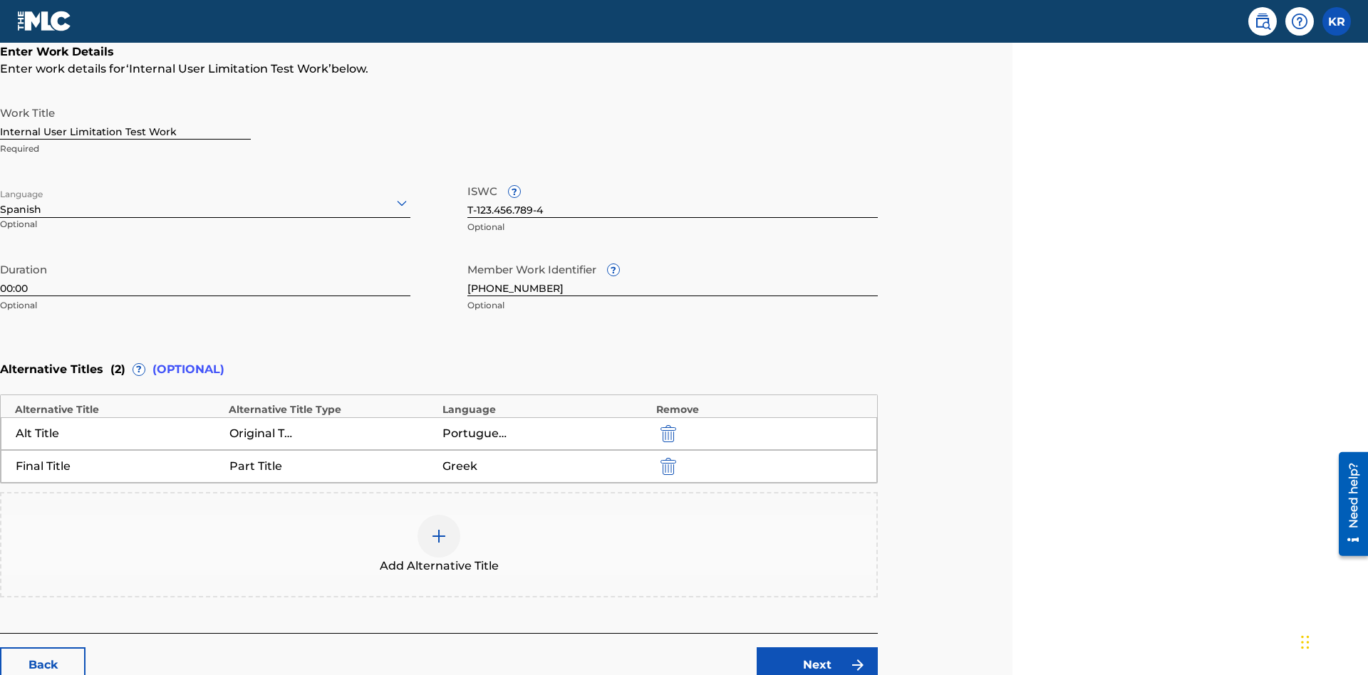
click at [817, 647] on link "Next" at bounding box center [816, 665] width 121 height 36
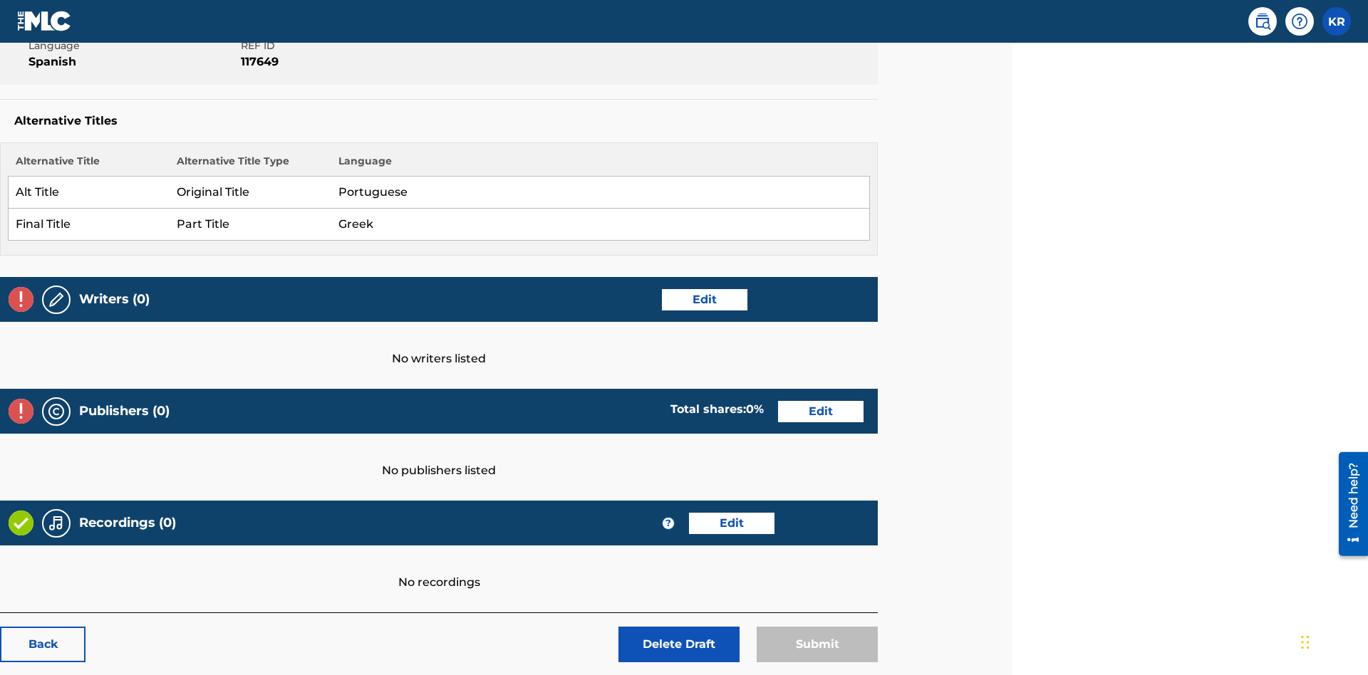
click at [704, 289] on link "Edit" at bounding box center [704, 299] width 85 height 21
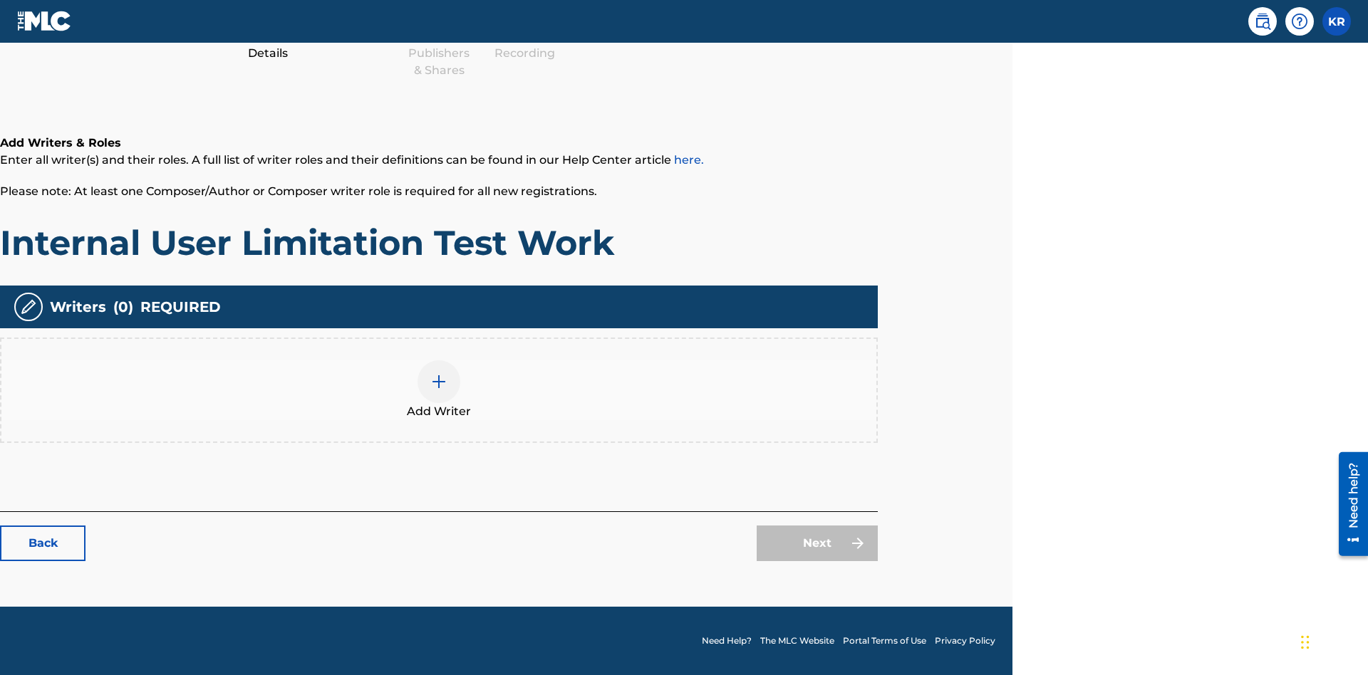
click at [439, 390] on img at bounding box center [438, 381] width 17 height 17
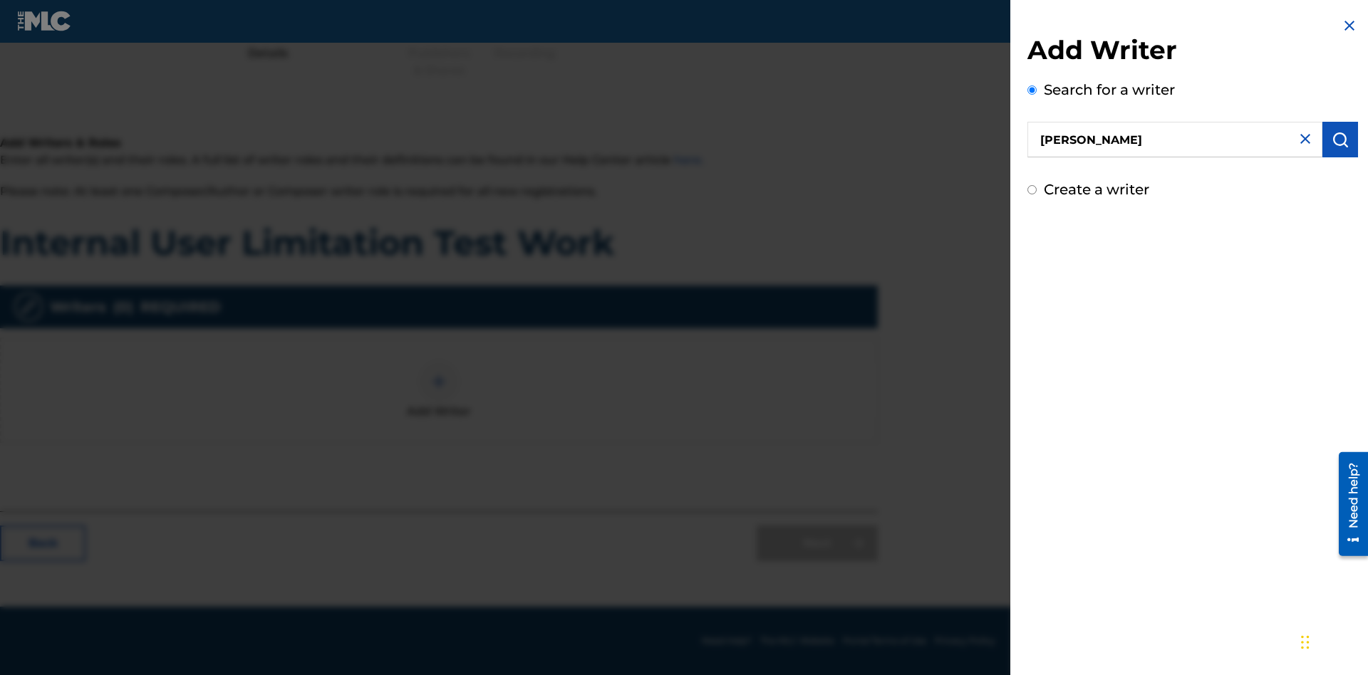
click at [1340, 140] on img "submit" at bounding box center [1339, 139] width 17 height 17
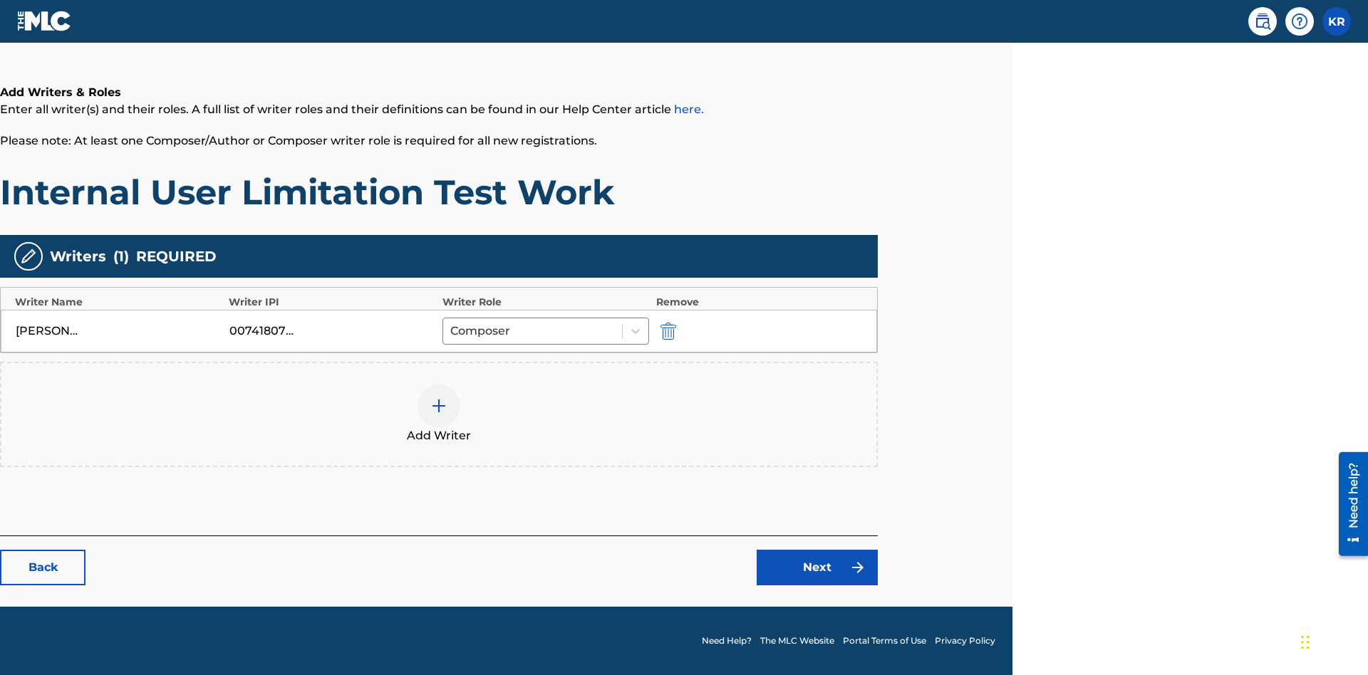
click at [817, 568] on link "Next" at bounding box center [816, 568] width 121 height 36
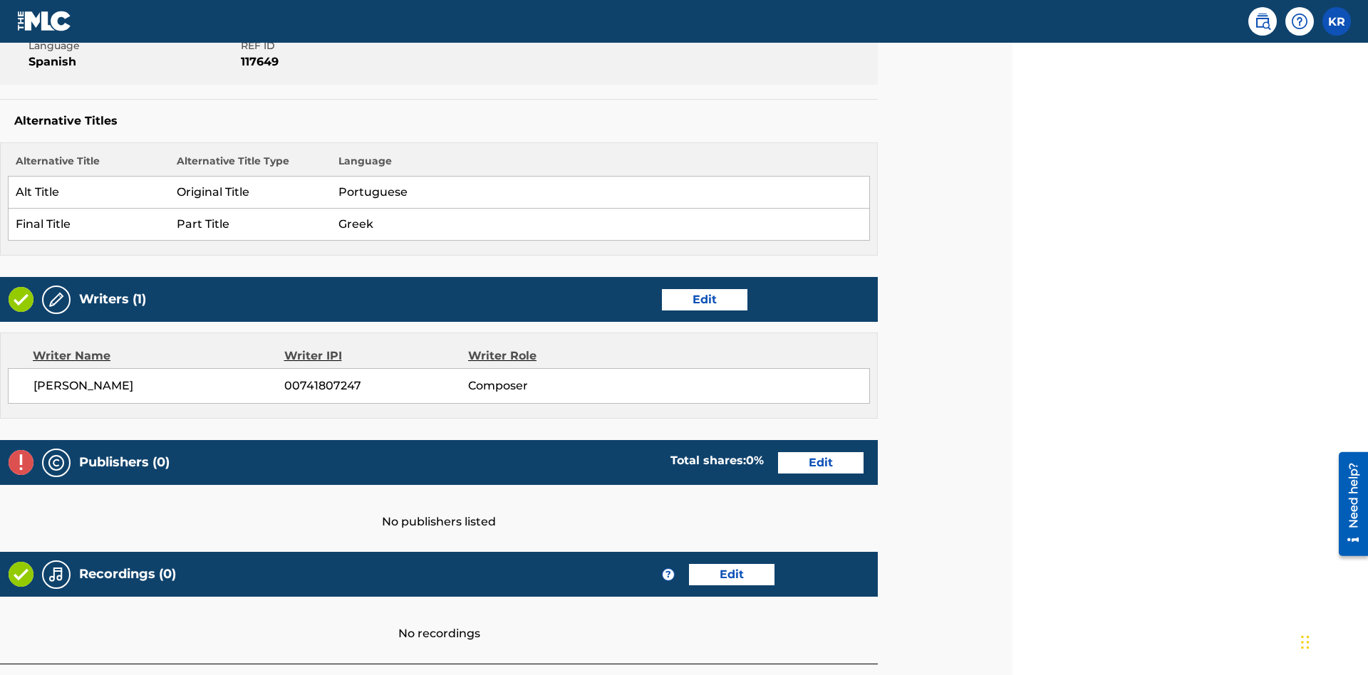
click at [821, 452] on link "Edit" at bounding box center [820, 462] width 85 height 21
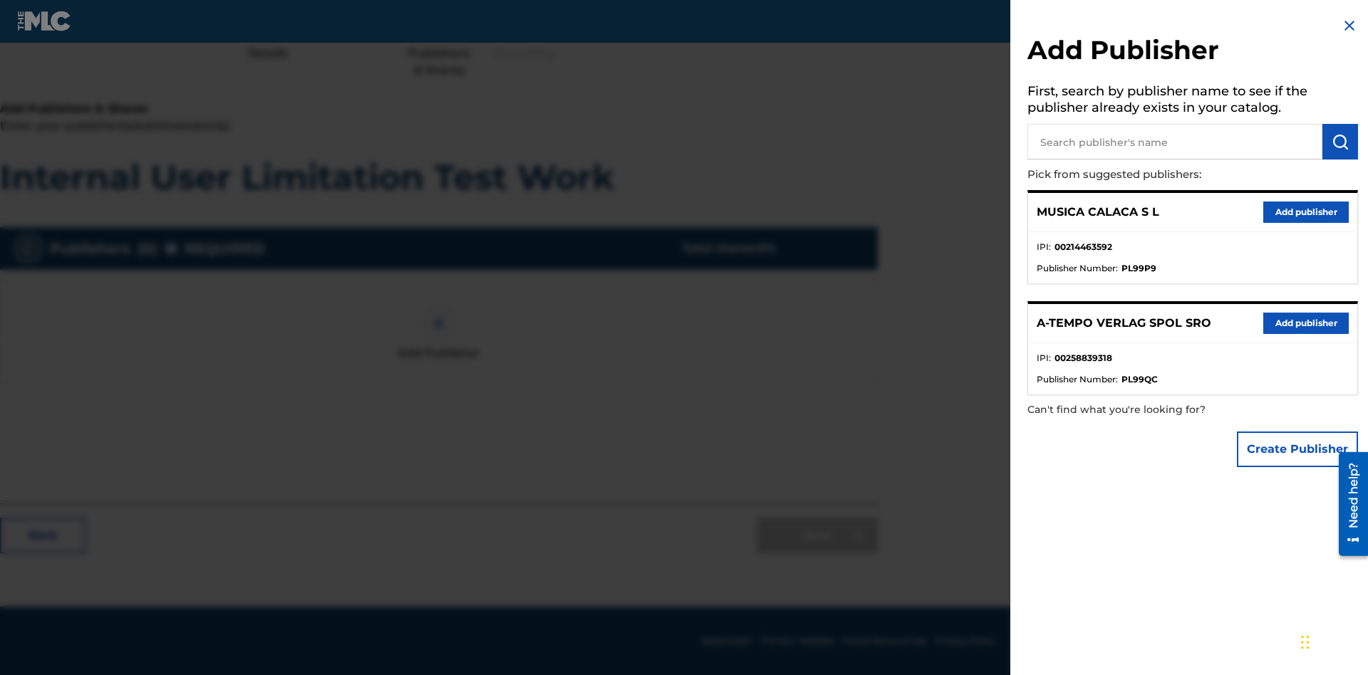
click at [1175, 142] on input "text" at bounding box center [1174, 142] width 295 height 36
click at [1340, 142] on img "submit" at bounding box center [1339, 141] width 17 height 17
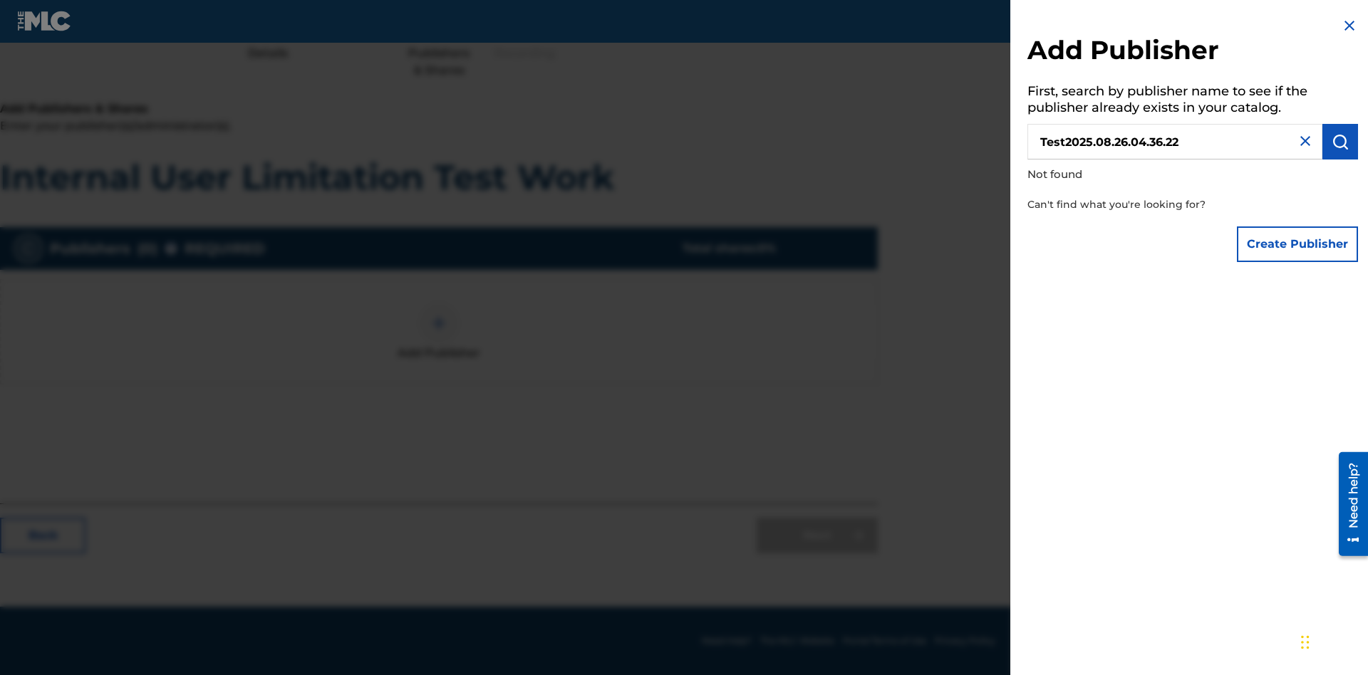
click at [1298, 244] on button "Create Publisher" at bounding box center [1297, 245] width 121 height 36
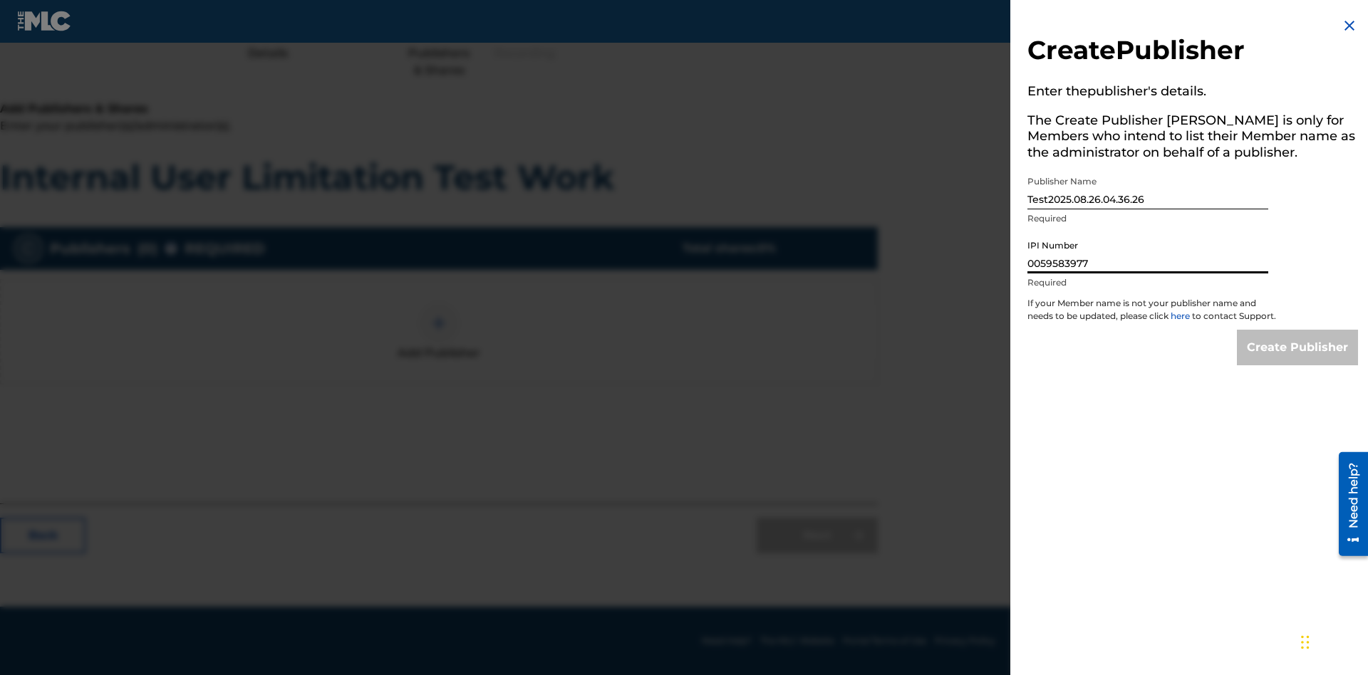
type input "00595839777"
click at [1298, 360] on input "Create Publisher" at bounding box center [1297, 348] width 121 height 36
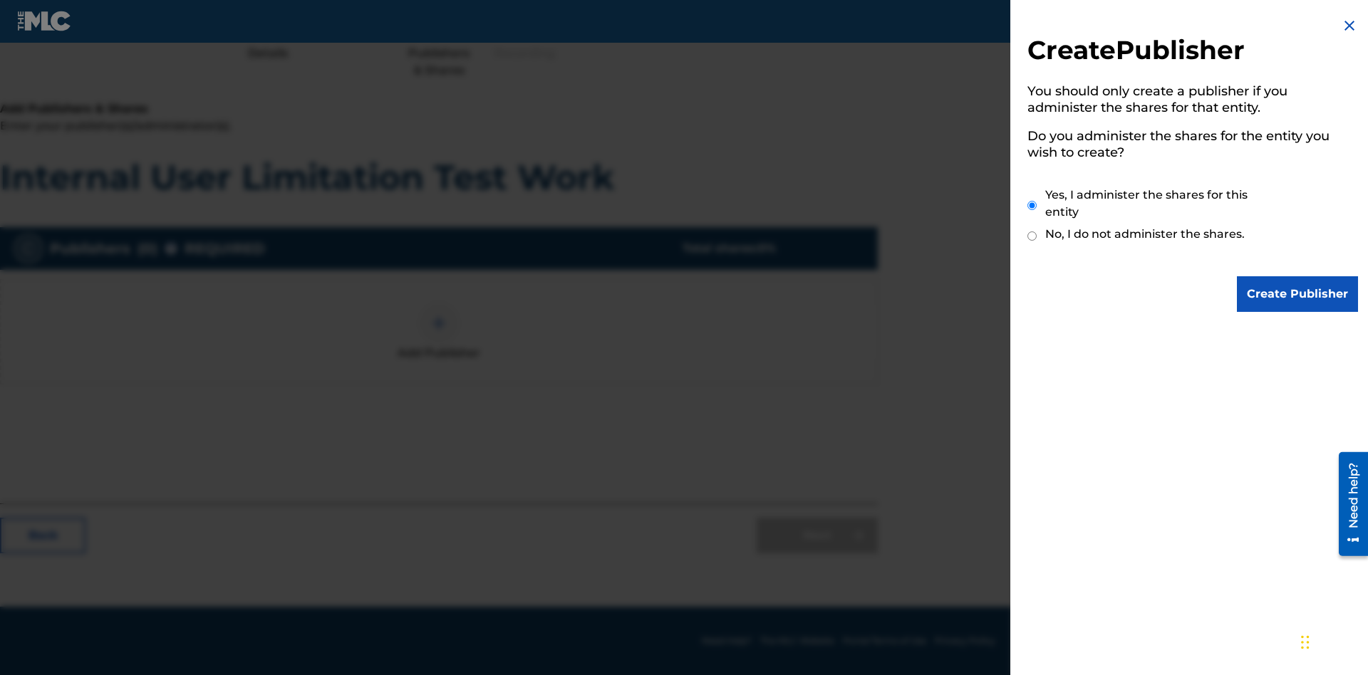
click at [1032, 205] on input "Yes, I administer the shares for this entity" at bounding box center [1031, 205] width 9 height 31
click at [1298, 294] on input "Create Publisher" at bounding box center [1297, 294] width 121 height 36
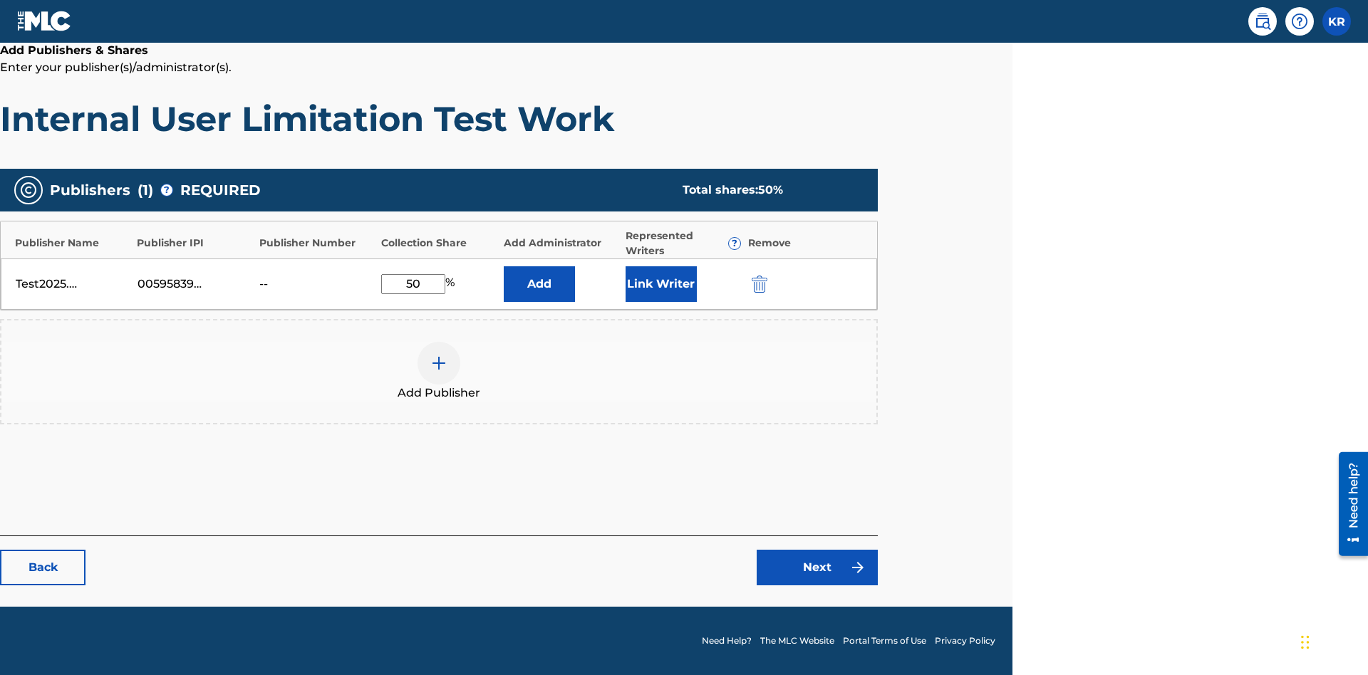
scroll to position [237, 355]
type input "50"
click at [660, 283] on button "Link Writer" at bounding box center [660, 284] width 71 height 36
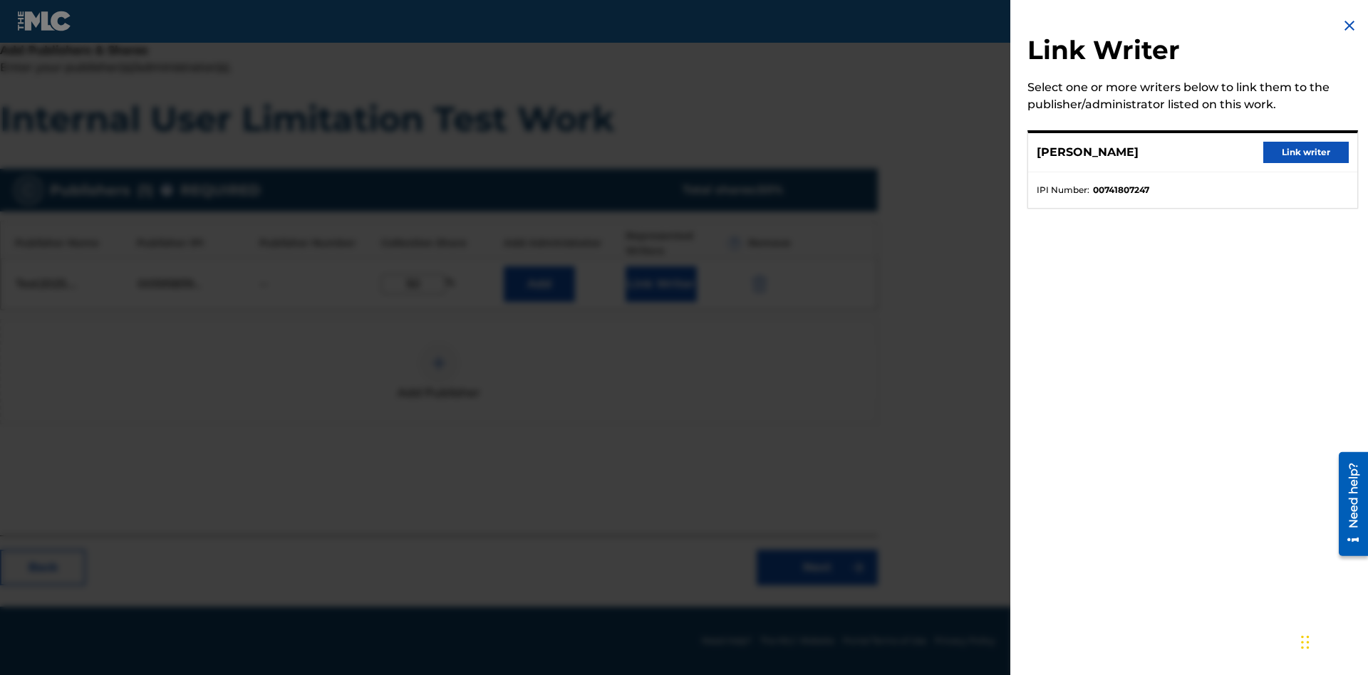
click at [1306, 152] on button "Link writer" at bounding box center [1305, 152] width 85 height 21
click at [660, 283] on button "Link Writer" at bounding box center [660, 284] width 71 height 36
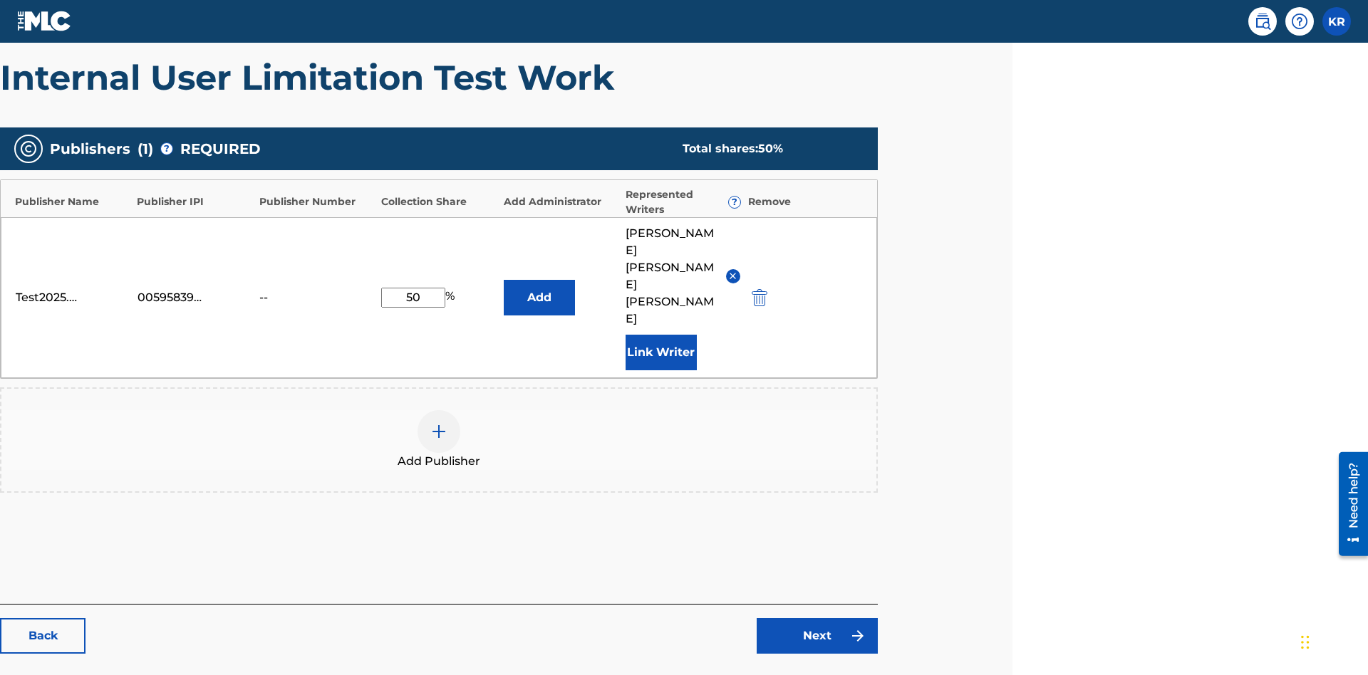
click at [539, 280] on button "Add" at bounding box center [539, 298] width 71 height 36
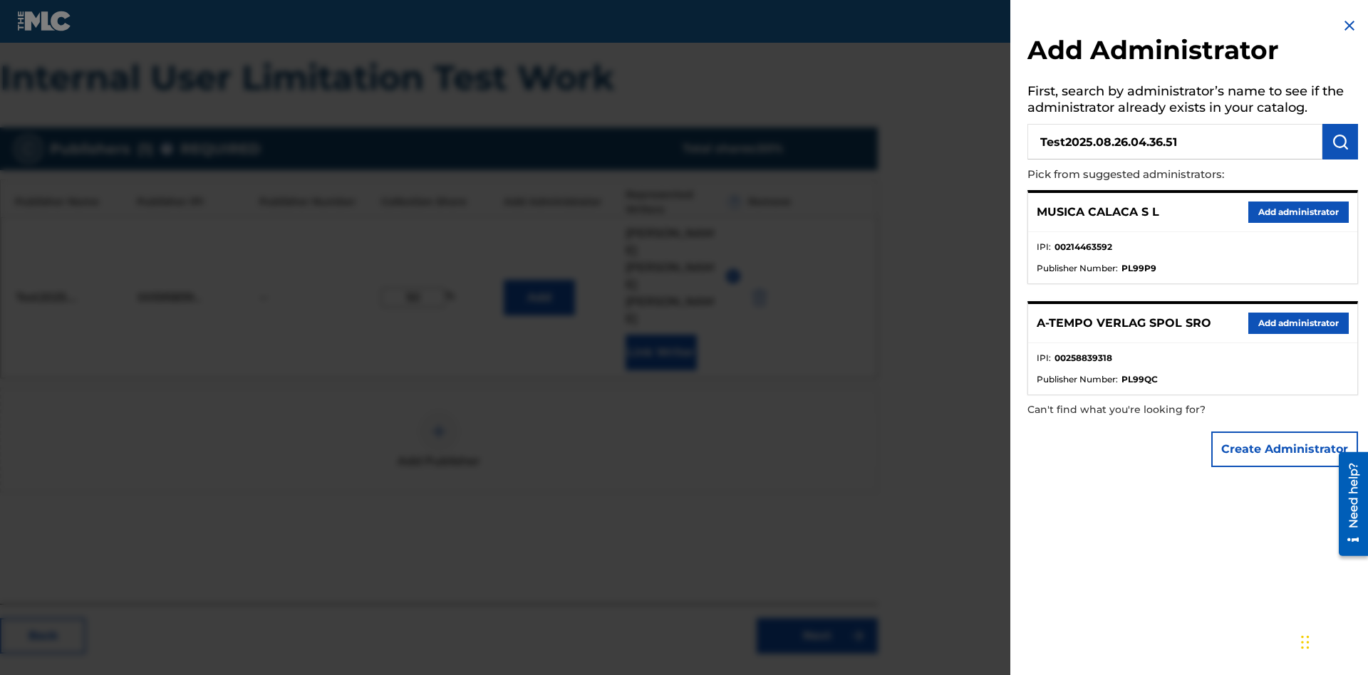
type input "Test2025.08.26.04.36.51"
click at [1340, 142] on img "submit" at bounding box center [1339, 141] width 17 height 17
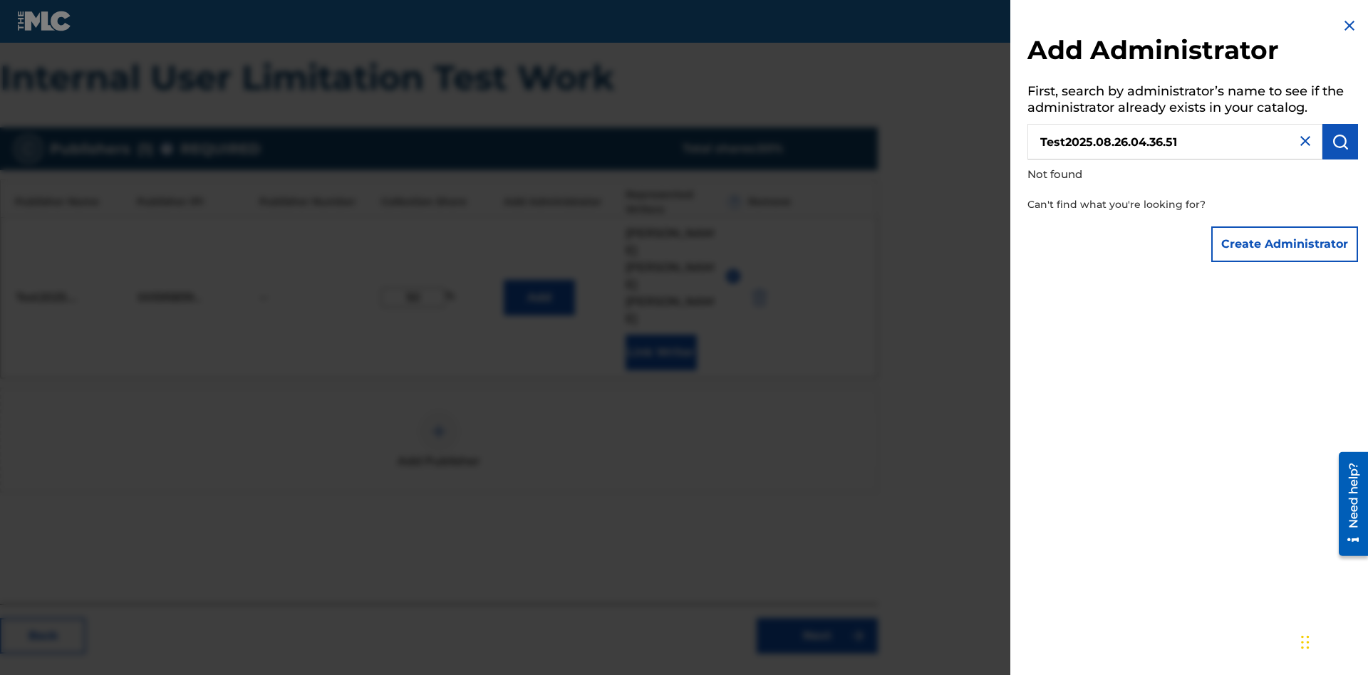
click at [1285, 244] on button "Create Administrator" at bounding box center [1284, 245] width 147 height 36
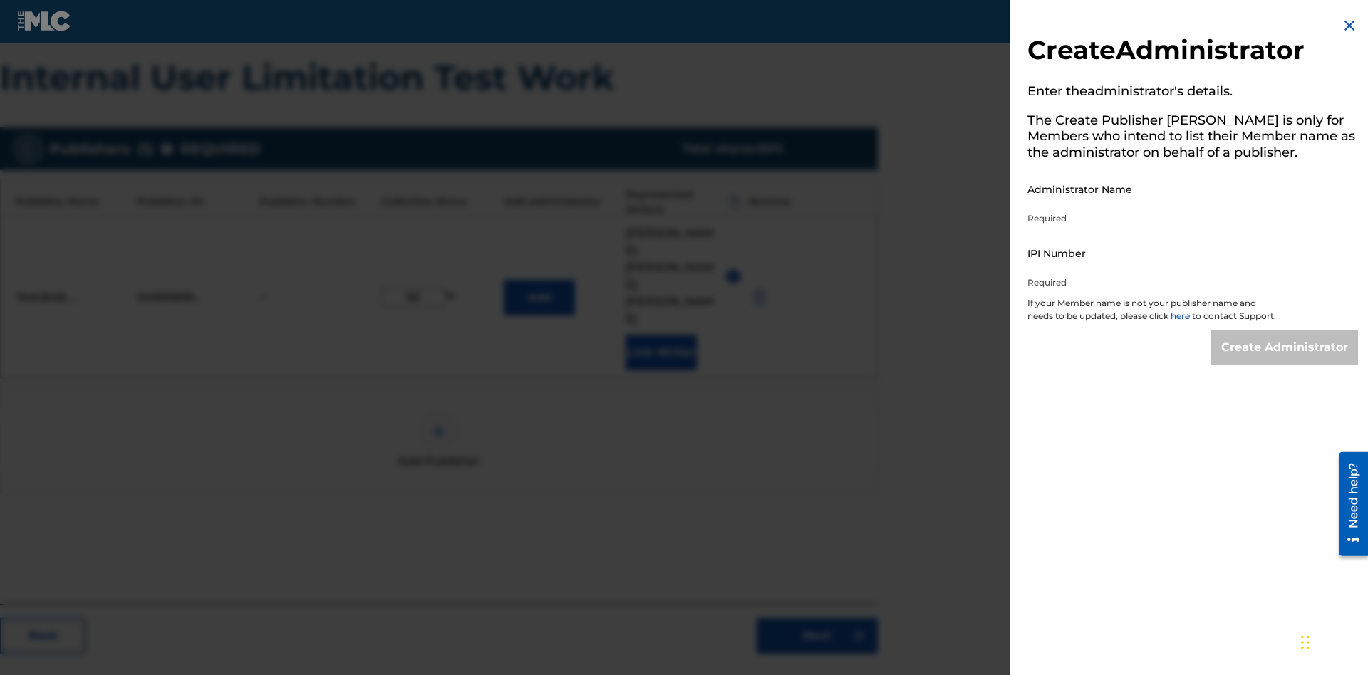
click at [1148, 189] on input "Administrator Name" at bounding box center [1147, 189] width 241 height 41
click at [1148, 253] on input "IPI Number" at bounding box center [1147, 253] width 241 height 41
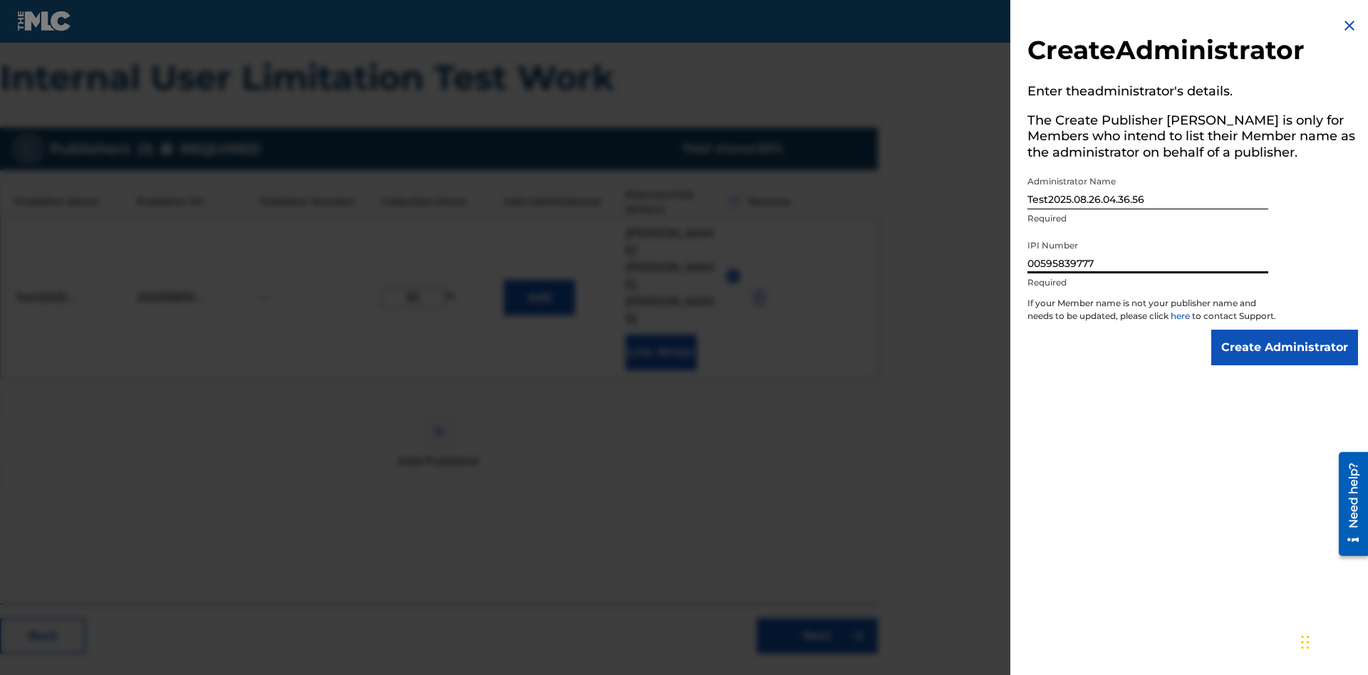
click at [1285, 360] on input "Create Administrator" at bounding box center [1284, 348] width 147 height 36
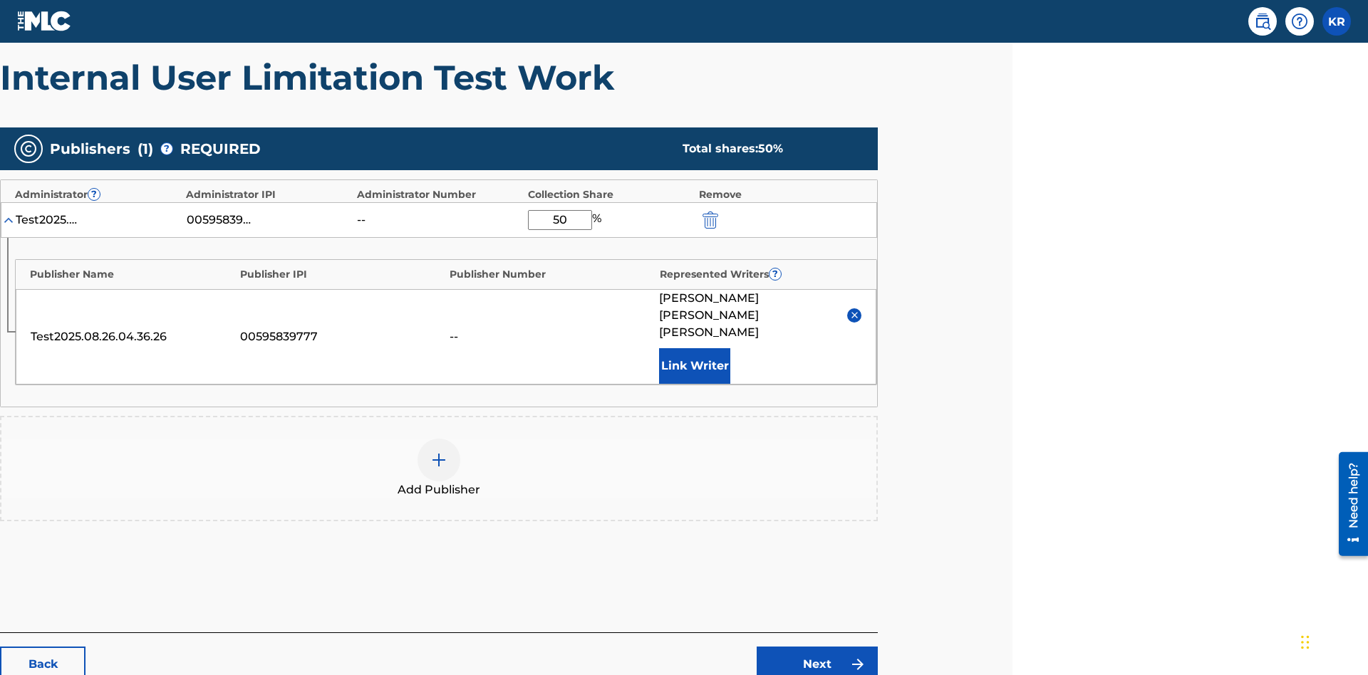
click at [817, 647] on link "Next" at bounding box center [816, 665] width 121 height 36
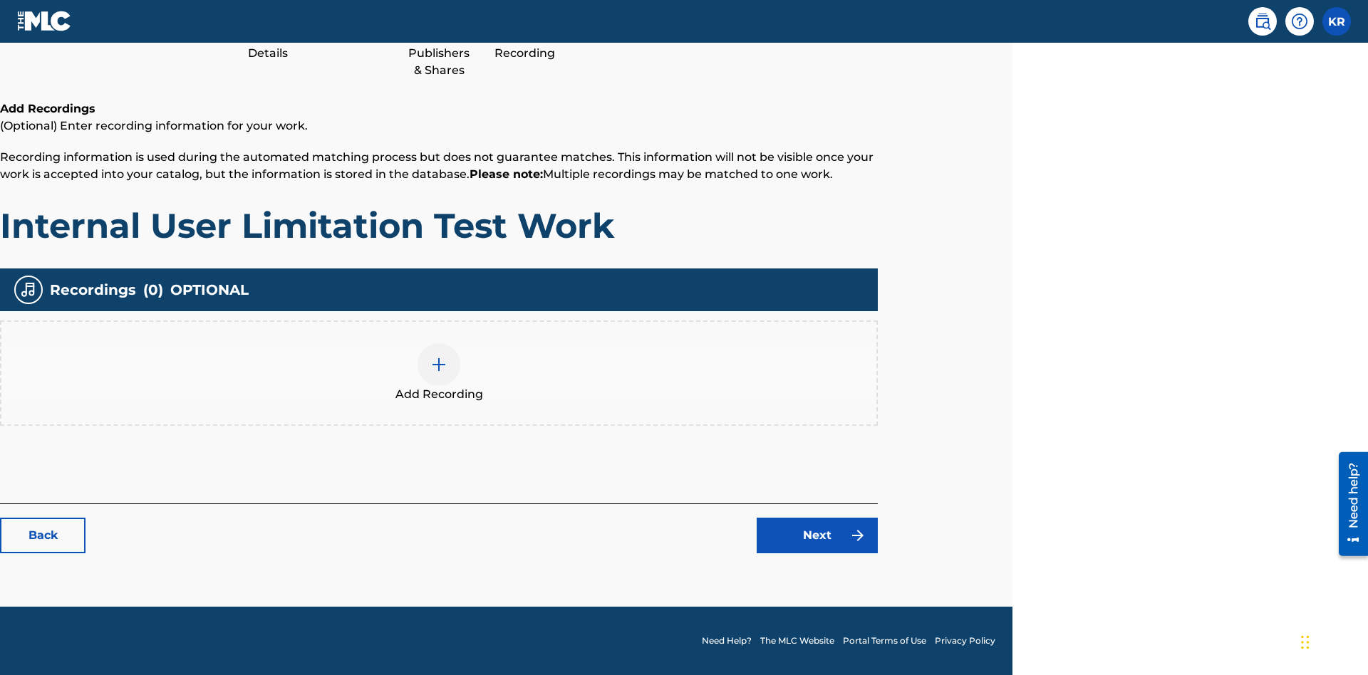
click at [439, 373] on img at bounding box center [438, 364] width 17 height 17
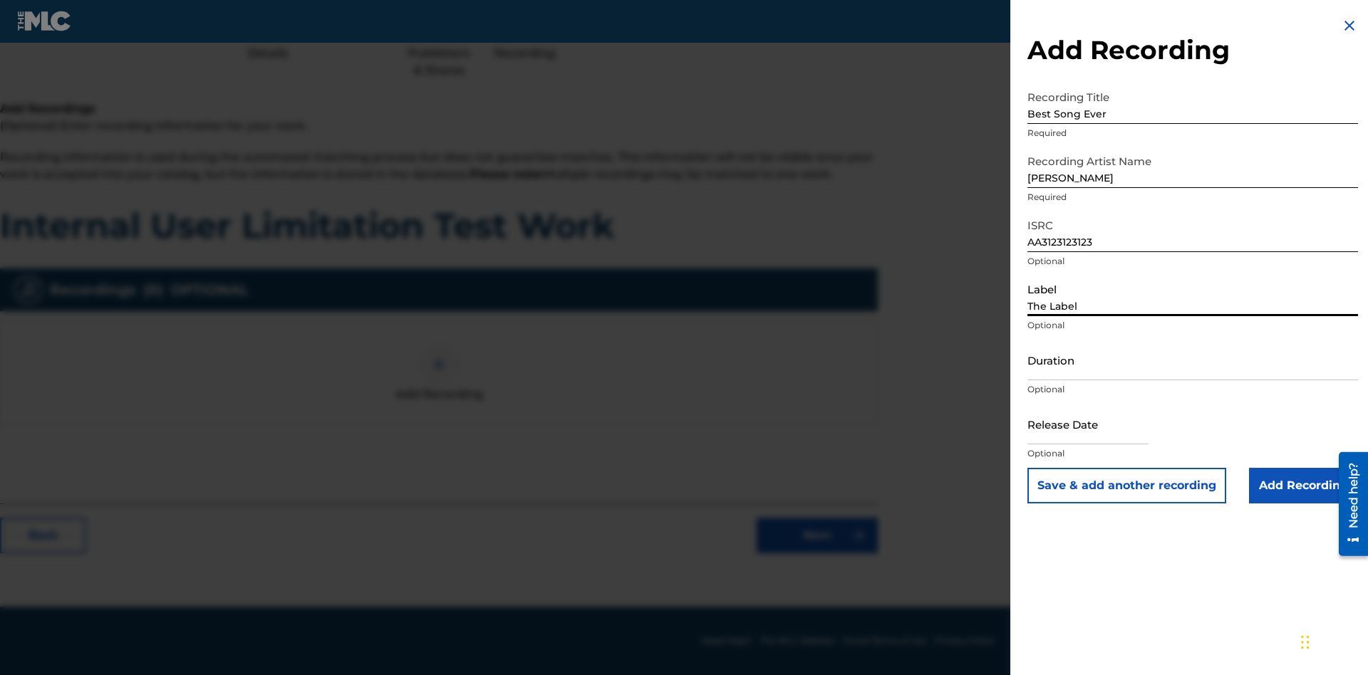
type input "The Label"
click at [1192, 360] on input "Duration" at bounding box center [1192, 360] width 331 height 41
type input "1"
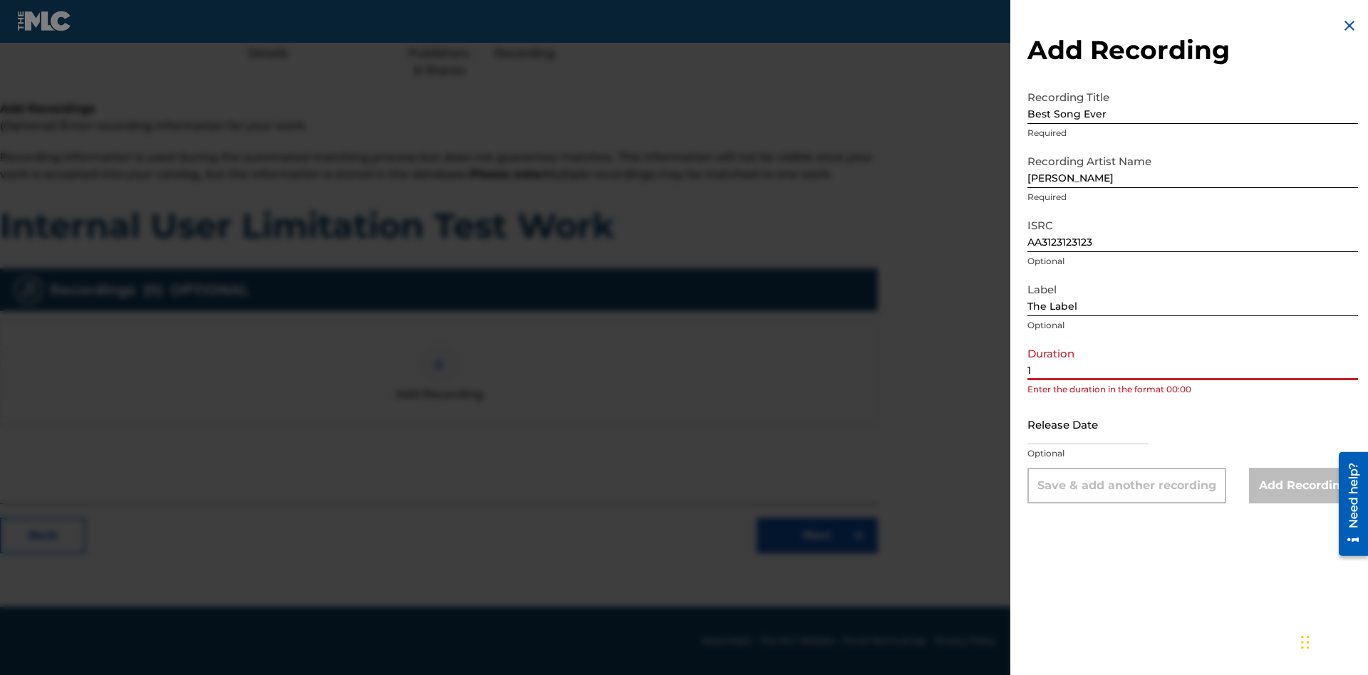
click at [1192, 360] on input "1" at bounding box center [1192, 360] width 331 height 41
click at [1099, 425] on input "text" at bounding box center [1087, 424] width 121 height 41
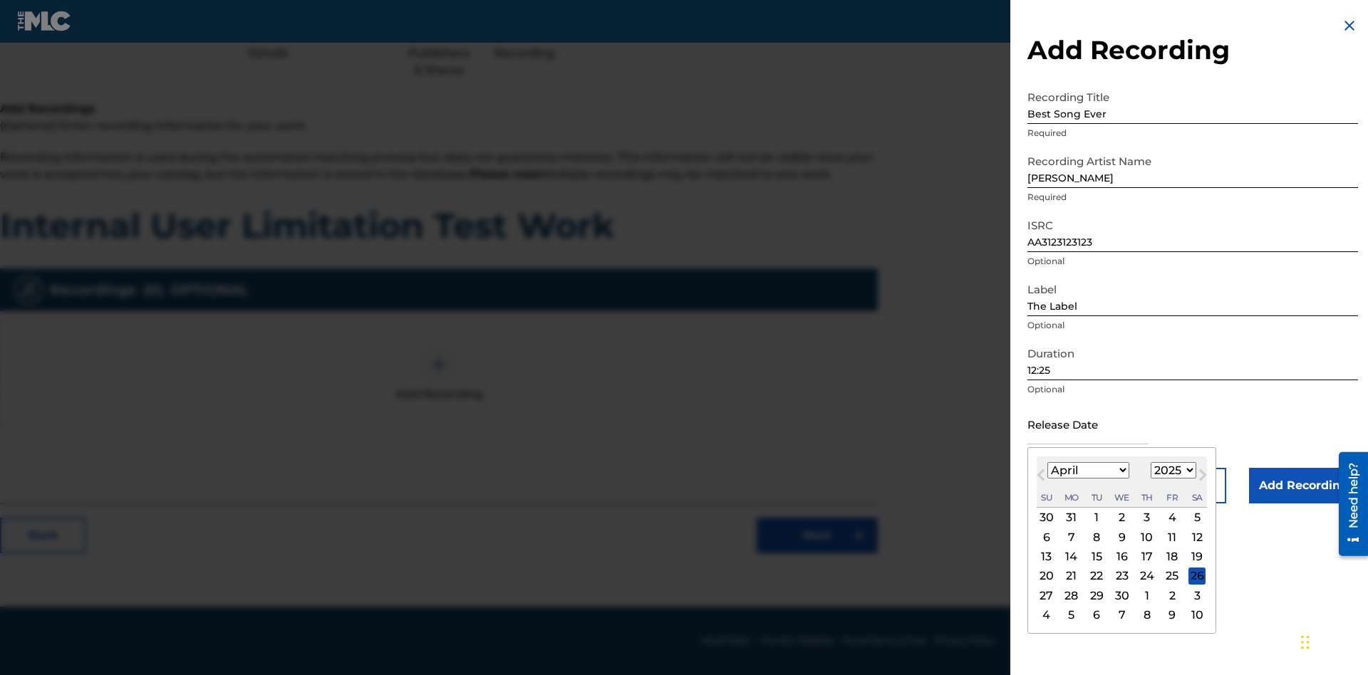
click at [1171, 471] on select "1900 1901 1902 1903 1904 1905 1906 1907 1908 1909 1910 1911 1912 1913 1914 1915…" at bounding box center [1173, 470] width 46 height 16
click at [1145, 518] on div "1" at bounding box center [1146, 517] width 17 height 17
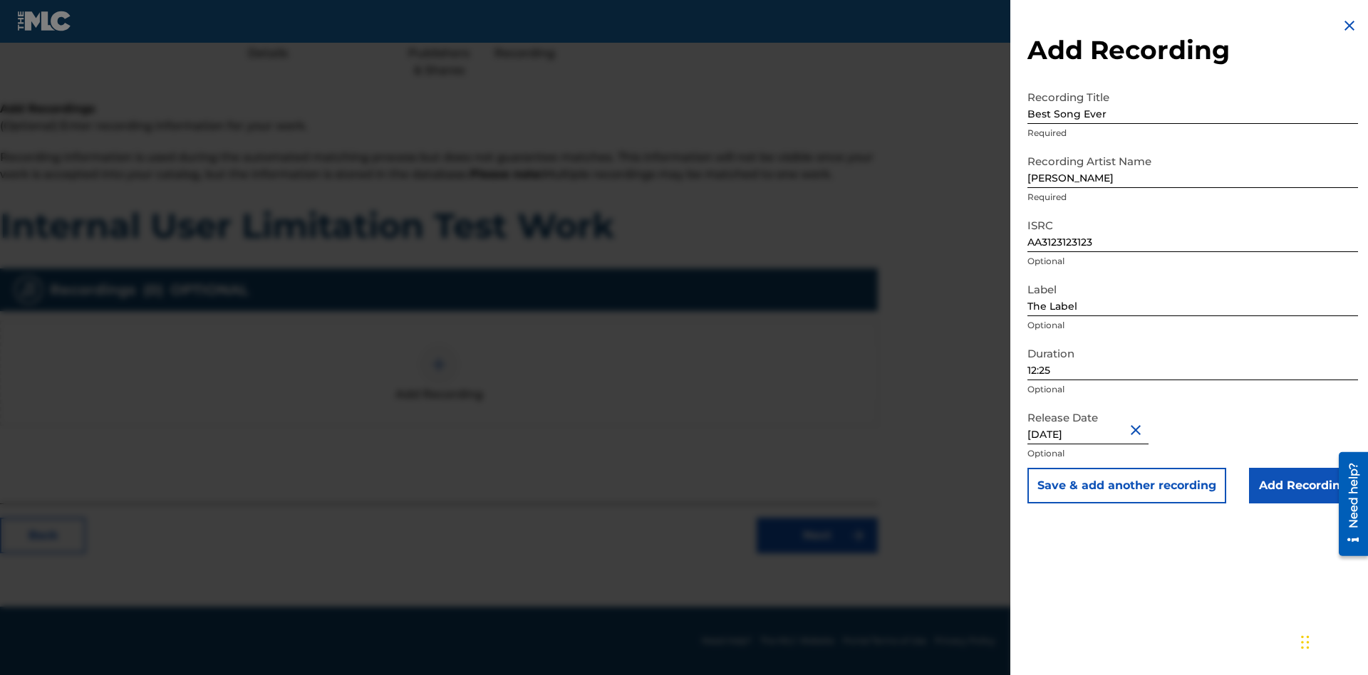
click at [1303, 486] on input "Add Recording" at bounding box center [1303, 486] width 109 height 36
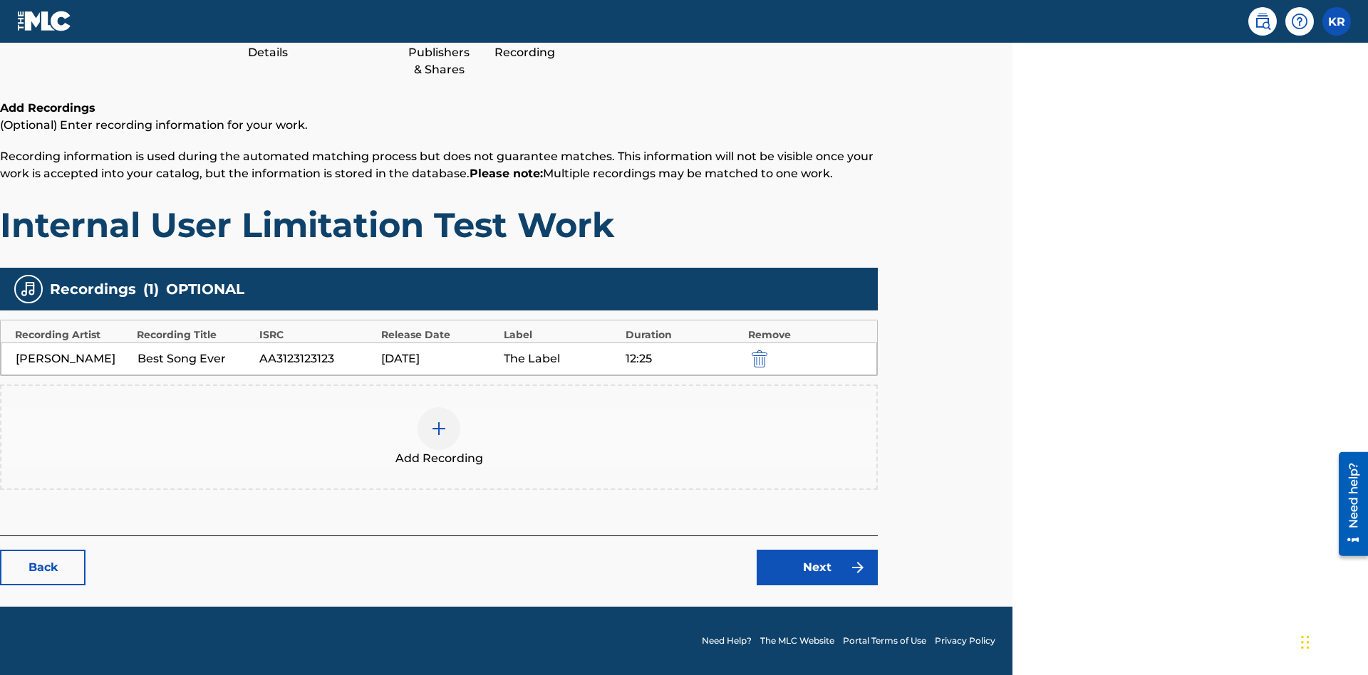
click at [817, 568] on link "Next" at bounding box center [816, 568] width 121 height 36
